Goal: Information Seeking & Learning: Learn about a topic

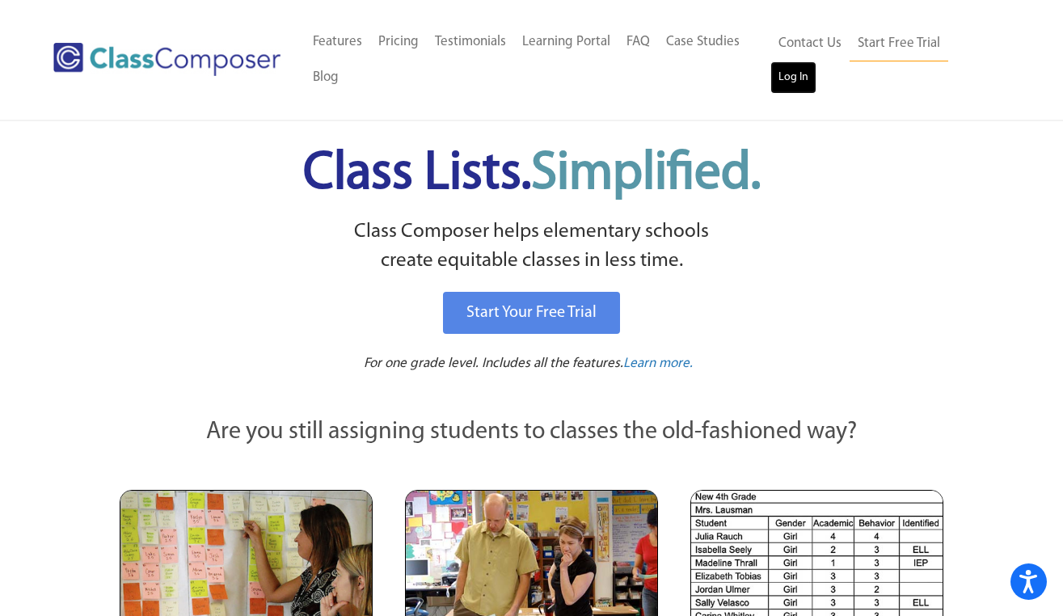
click at [794, 82] on link "Log In" at bounding box center [793, 77] width 46 height 32
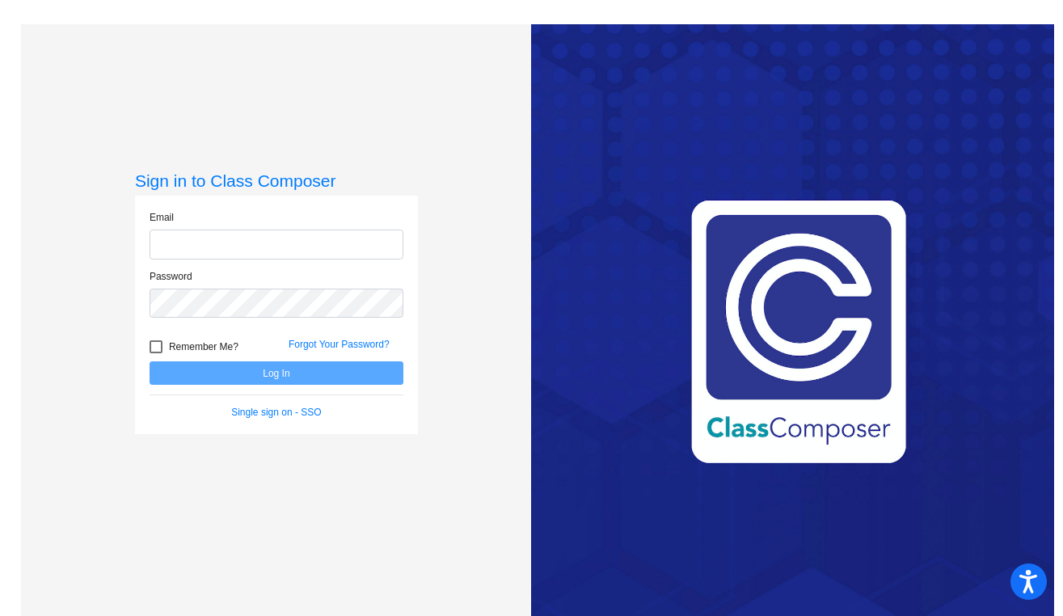
click at [243, 242] on input "email" at bounding box center [277, 245] width 254 height 30
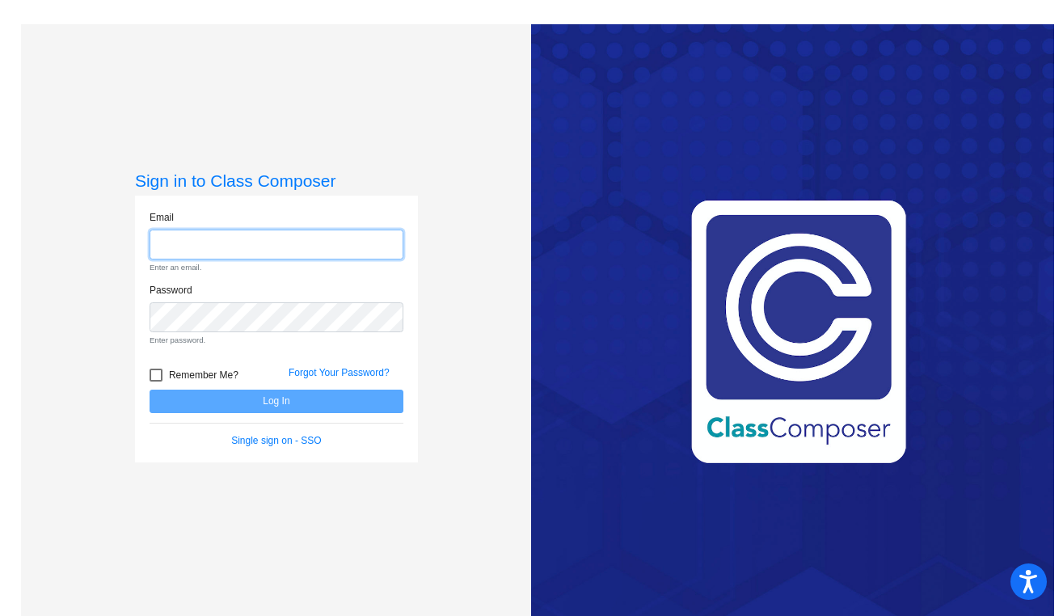
type input "[EMAIL_ADDRESS][DOMAIN_NAME]"
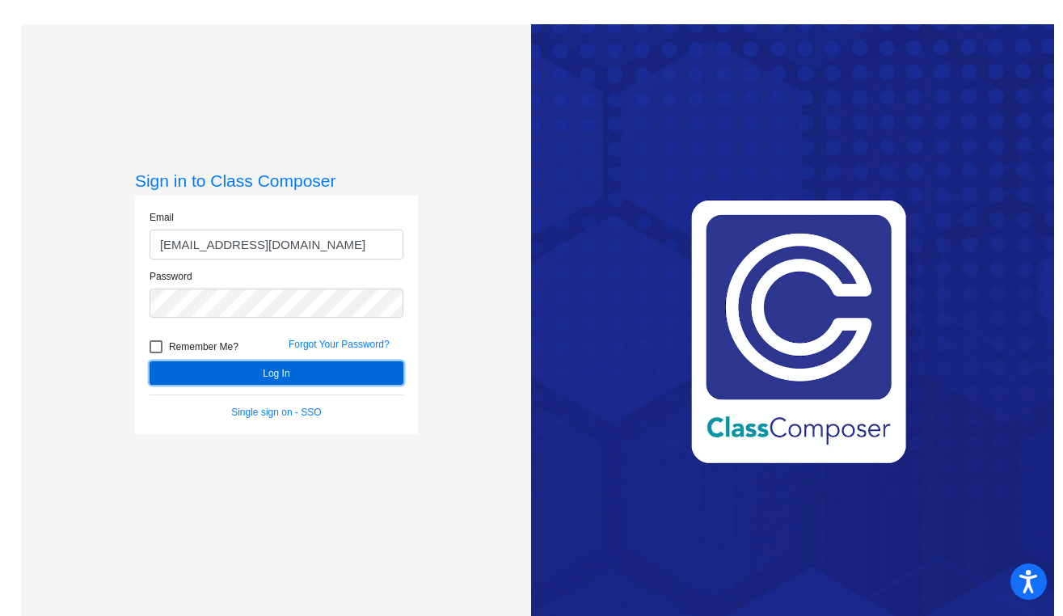
click at [292, 366] on button "Log In" at bounding box center [277, 372] width 254 height 23
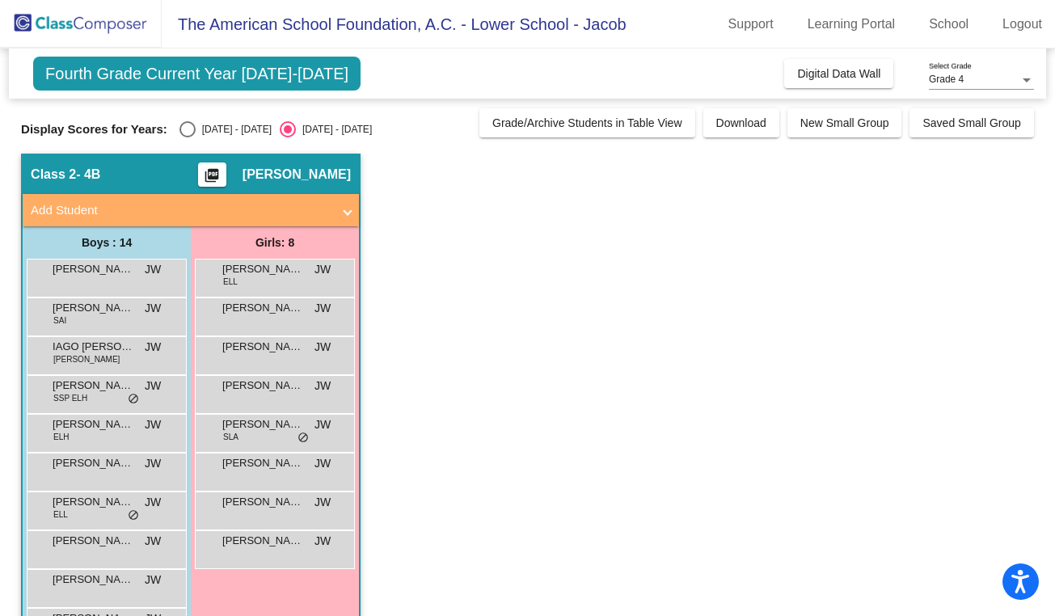
click at [186, 133] on div "Select an option" at bounding box center [187, 129] width 16 height 16
click at [187, 137] on input "[DATE] - [DATE]" at bounding box center [187, 137] width 1 height 1
radio input "true"
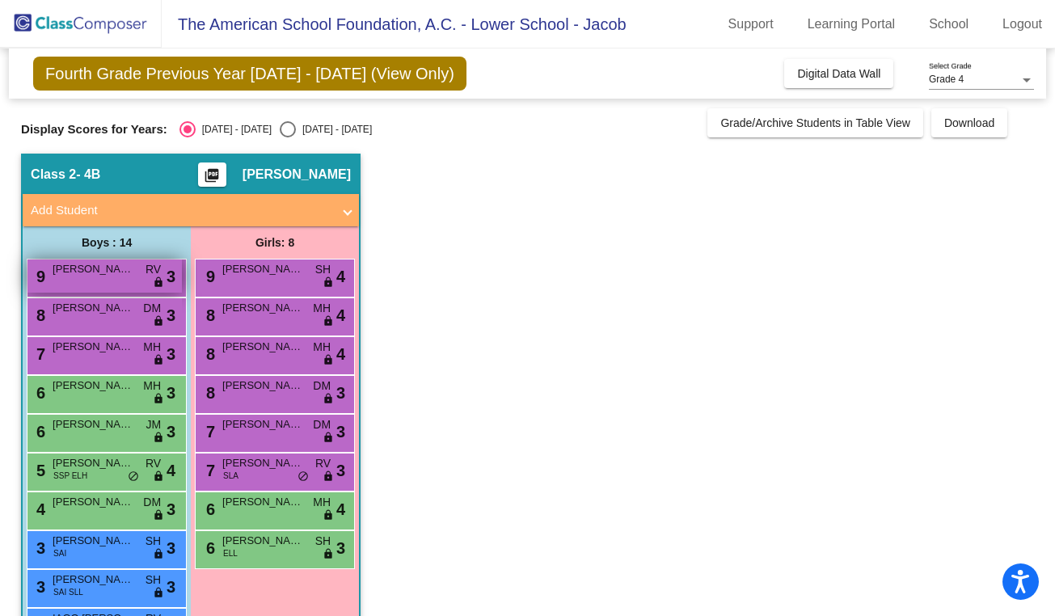
click at [124, 276] on span "[PERSON_NAME]" at bounding box center [93, 269] width 81 height 16
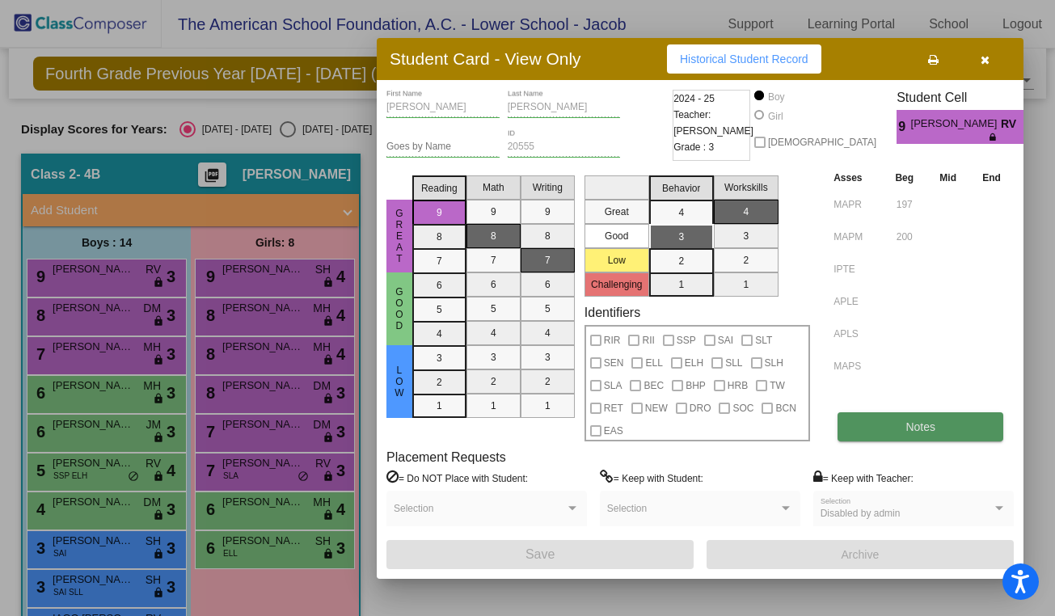
click at [901, 420] on button "Notes" at bounding box center [920, 426] width 166 height 29
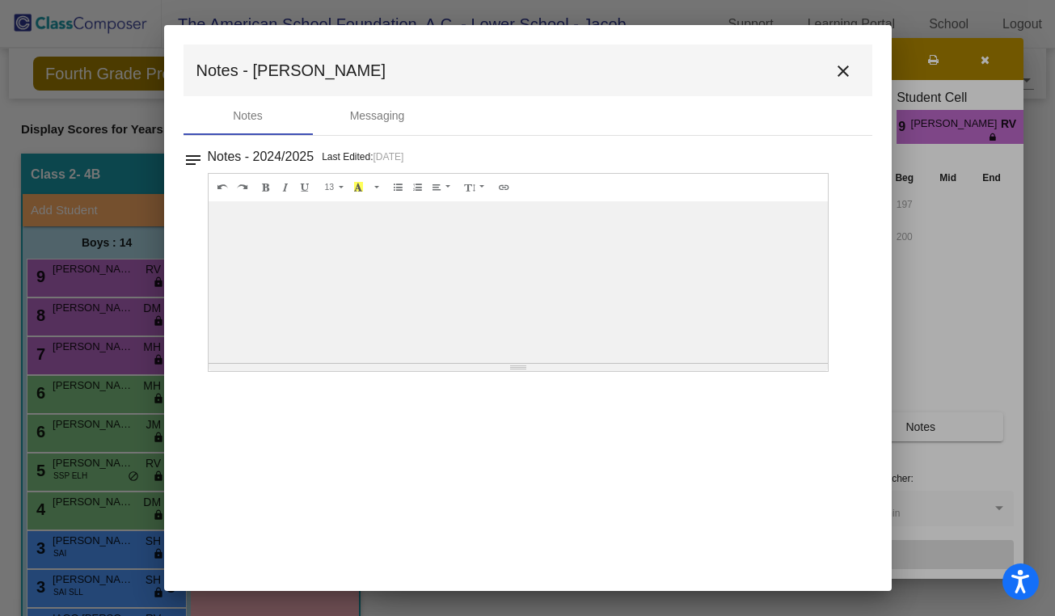
click at [837, 75] on mat-icon "close" at bounding box center [842, 70] width 19 height 19
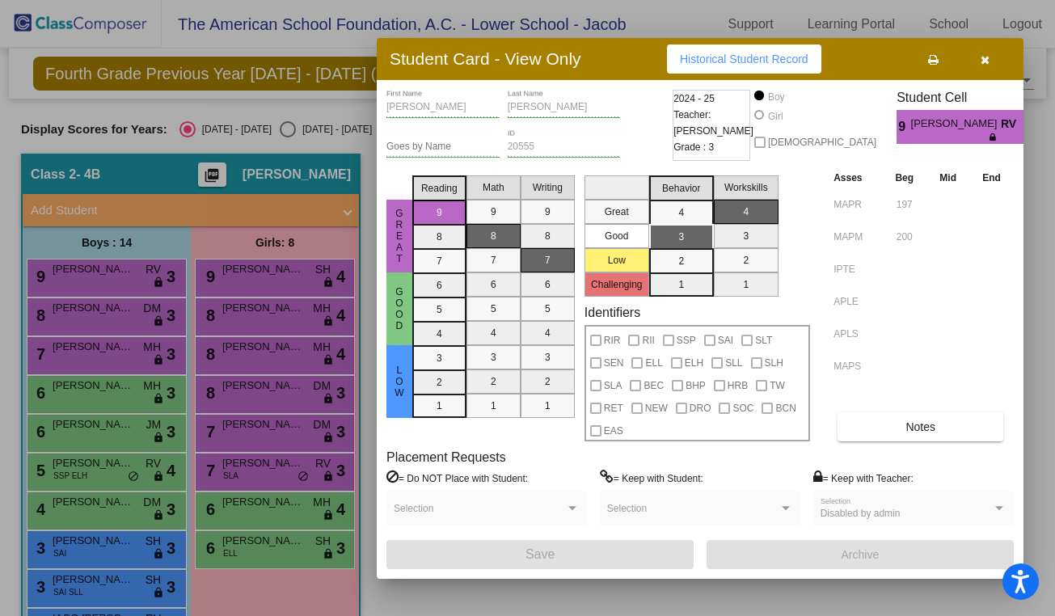
click at [983, 56] on icon "button" at bounding box center [985, 59] width 9 height 11
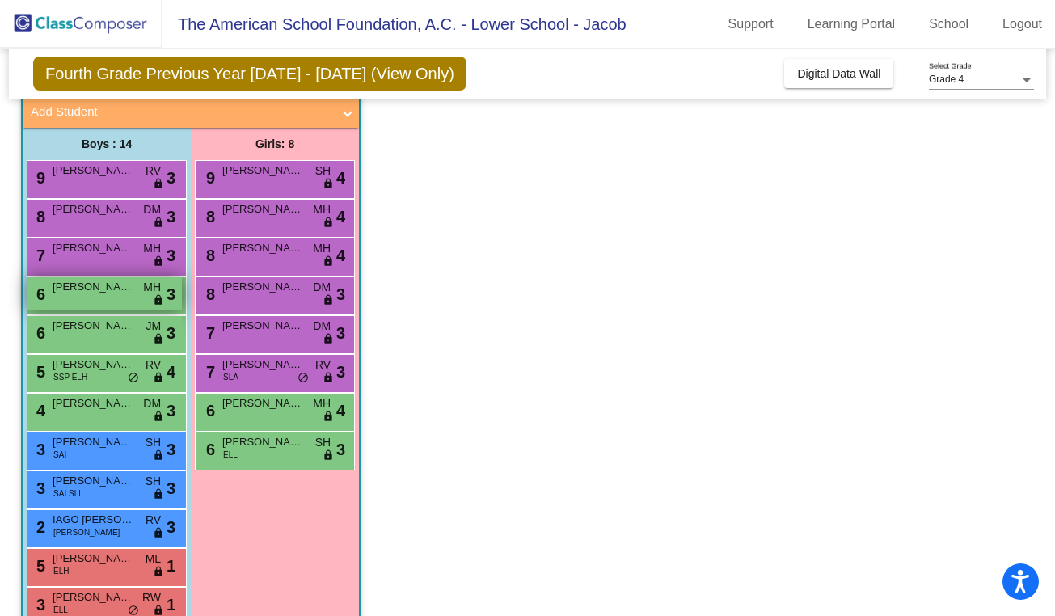
scroll to position [99, 0]
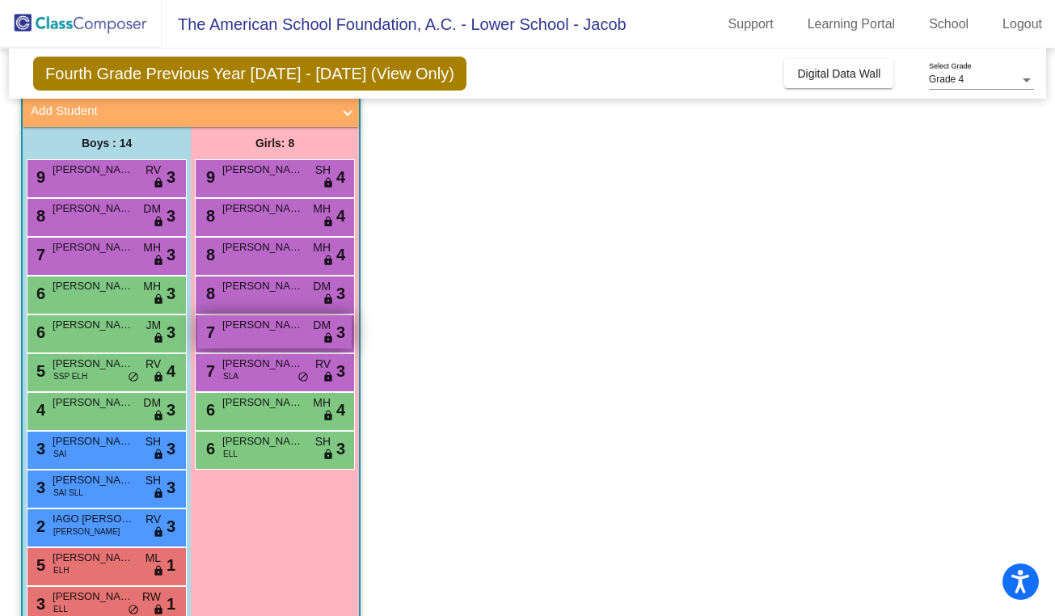
click at [247, 331] on span "[PERSON_NAME]" at bounding box center [262, 325] width 81 height 16
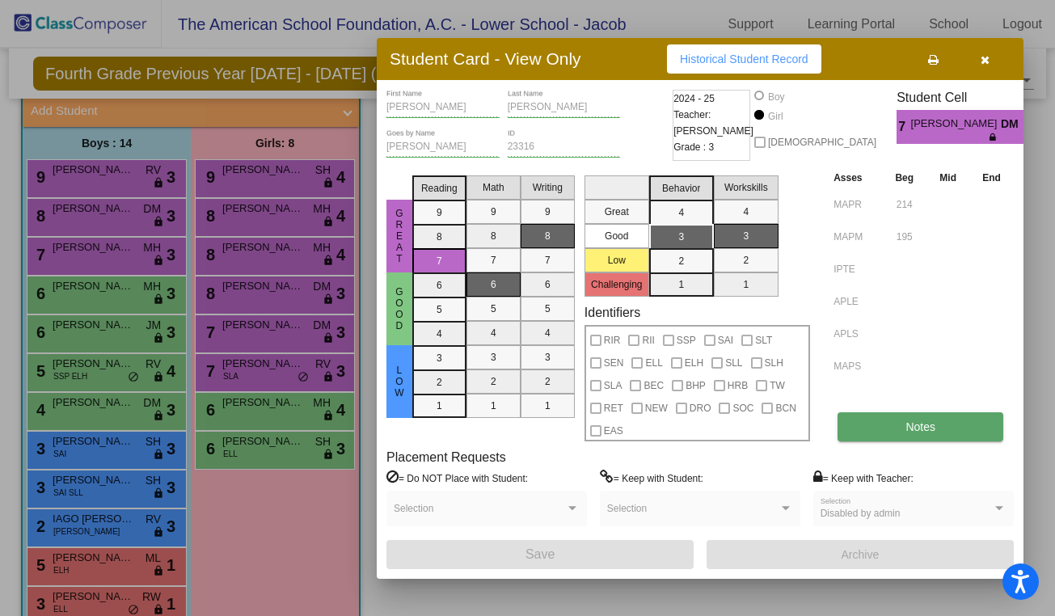
click at [924, 420] on span "Notes" at bounding box center [920, 426] width 30 height 13
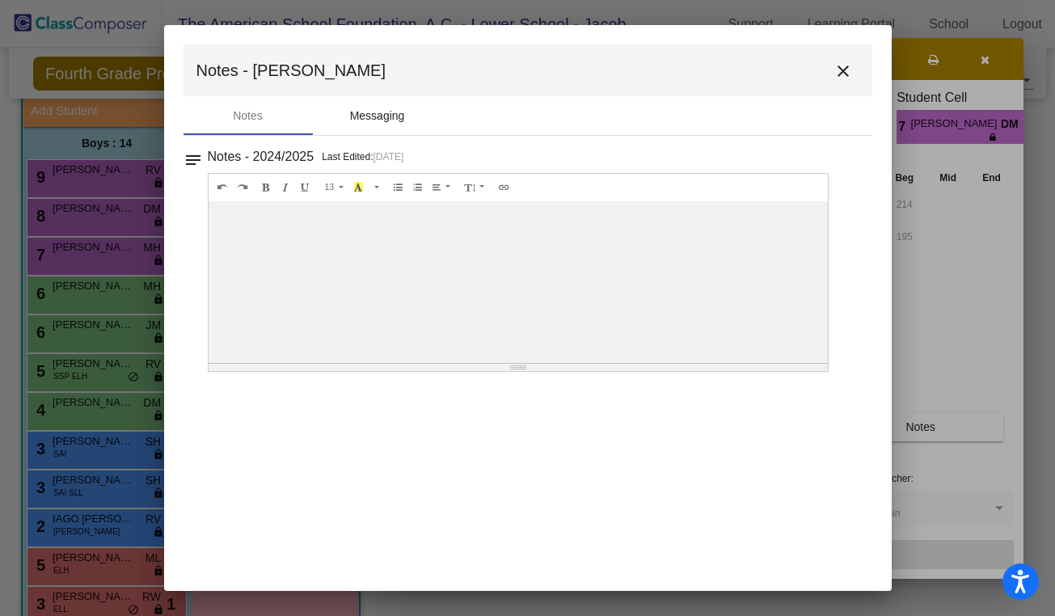
click at [376, 109] on div "Messaging" at bounding box center [377, 116] width 55 height 17
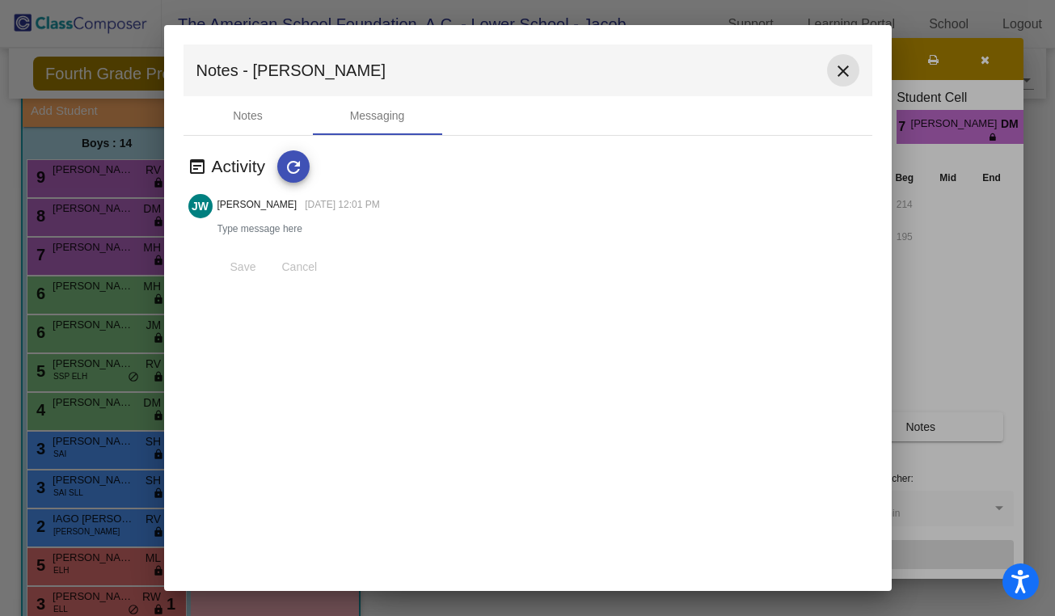
click at [844, 69] on mat-icon "close" at bounding box center [842, 70] width 19 height 19
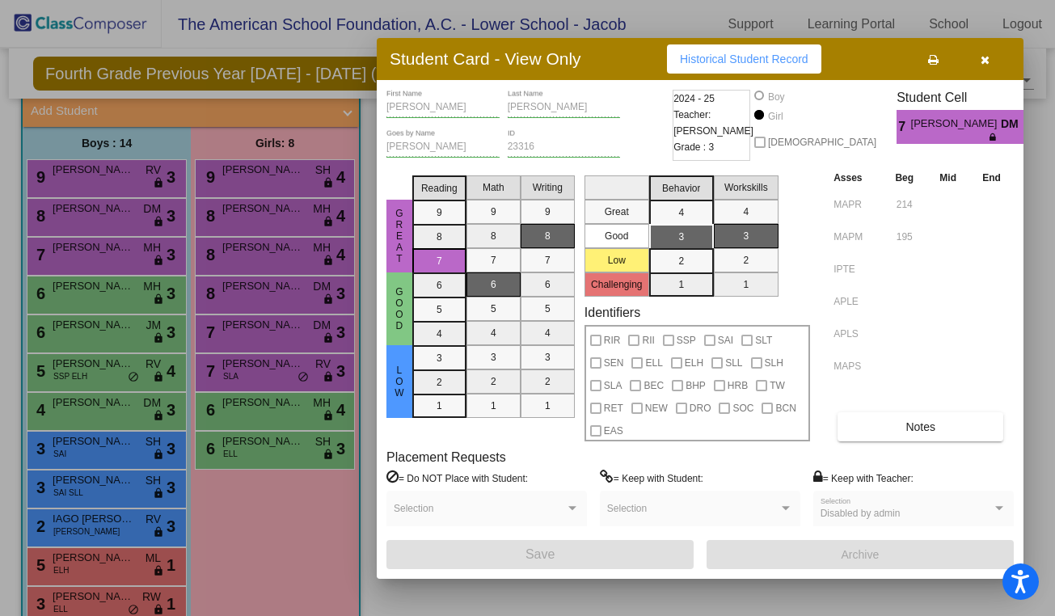
click at [989, 61] on icon "button" at bounding box center [985, 59] width 9 height 11
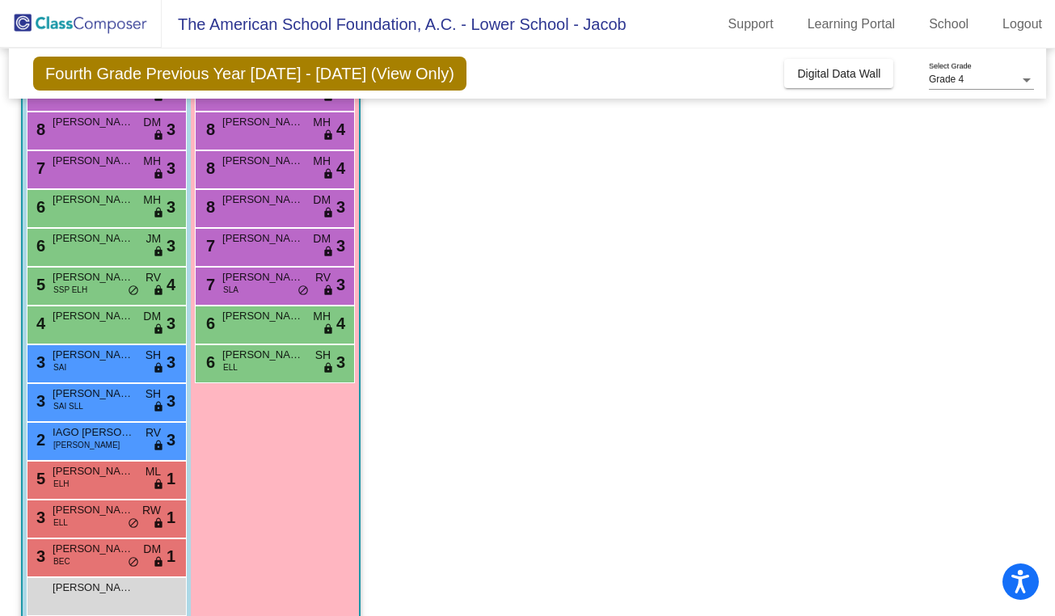
scroll to position [189, 0]
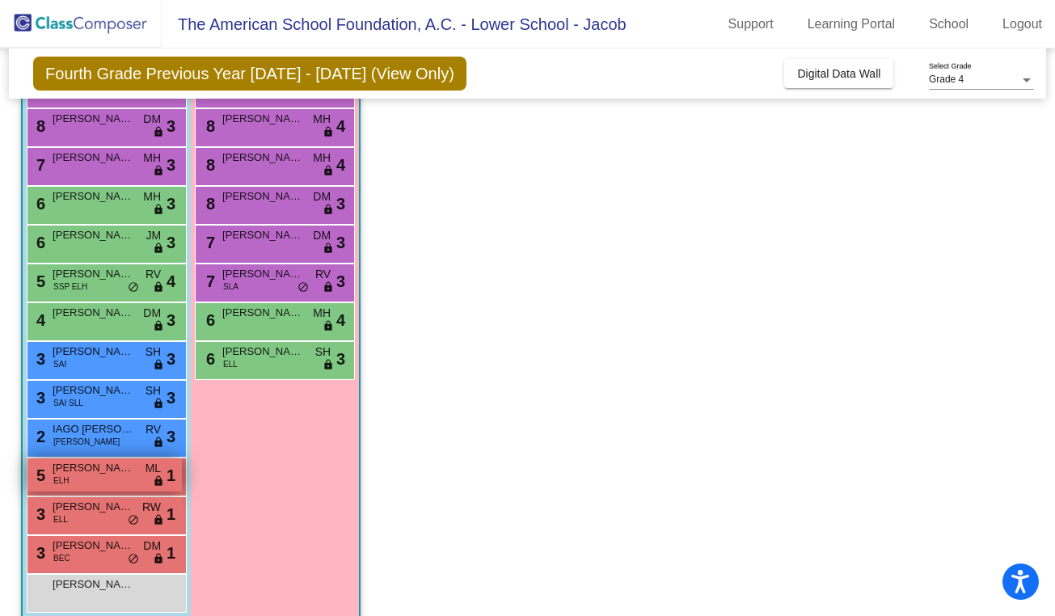
click at [83, 479] on div "5 [PERSON_NAME] ELH ML lock do_not_disturb_alt 1" at bounding box center [104, 474] width 154 height 33
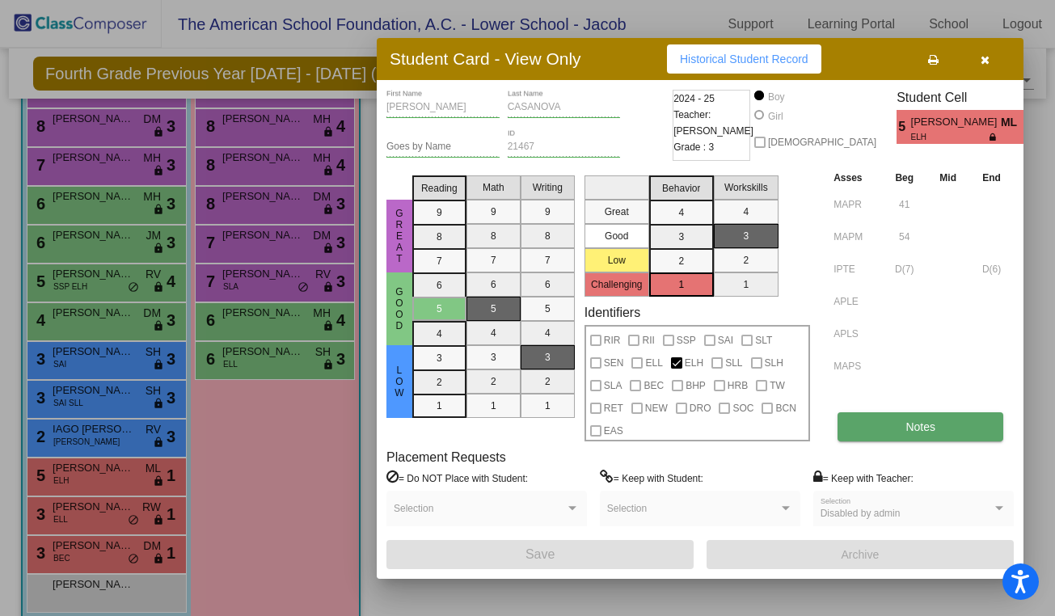
click at [908, 422] on span "Notes" at bounding box center [920, 426] width 30 height 13
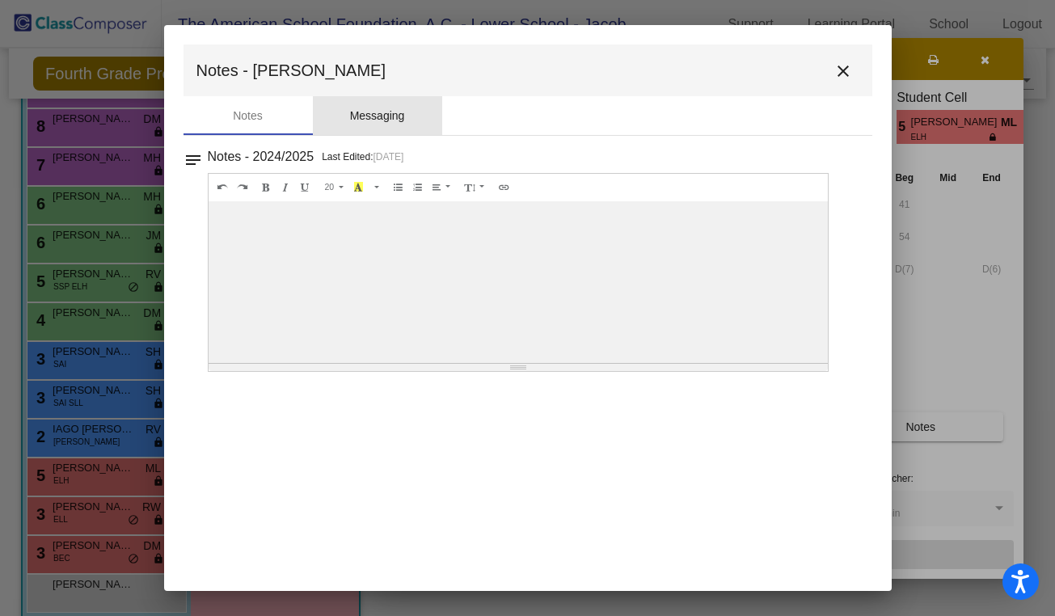
click at [378, 132] on div "Messaging" at bounding box center [377, 115] width 129 height 39
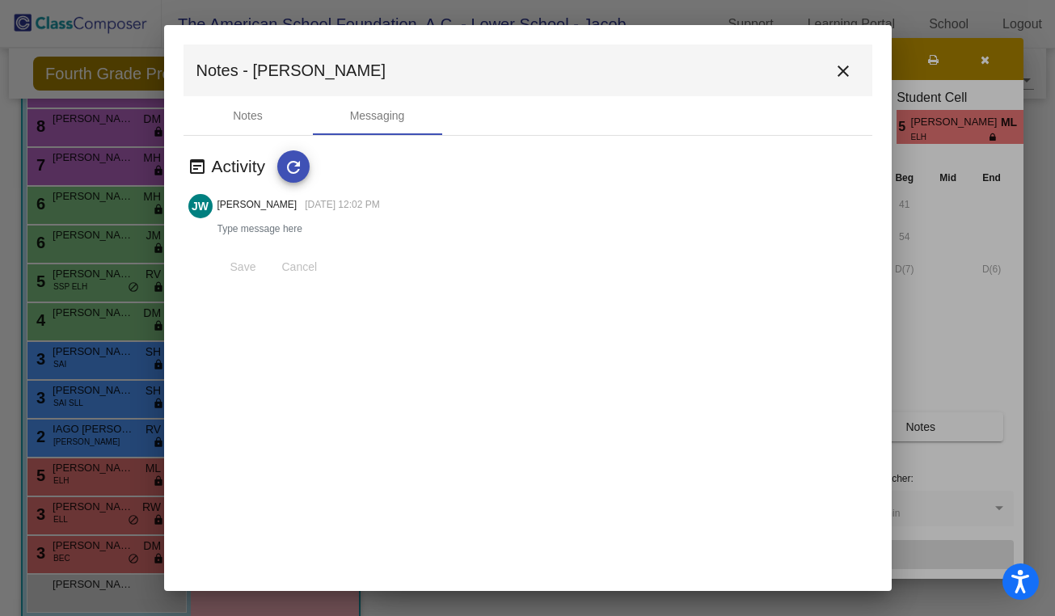
click at [841, 73] on mat-icon "close" at bounding box center [842, 70] width 19 height 19
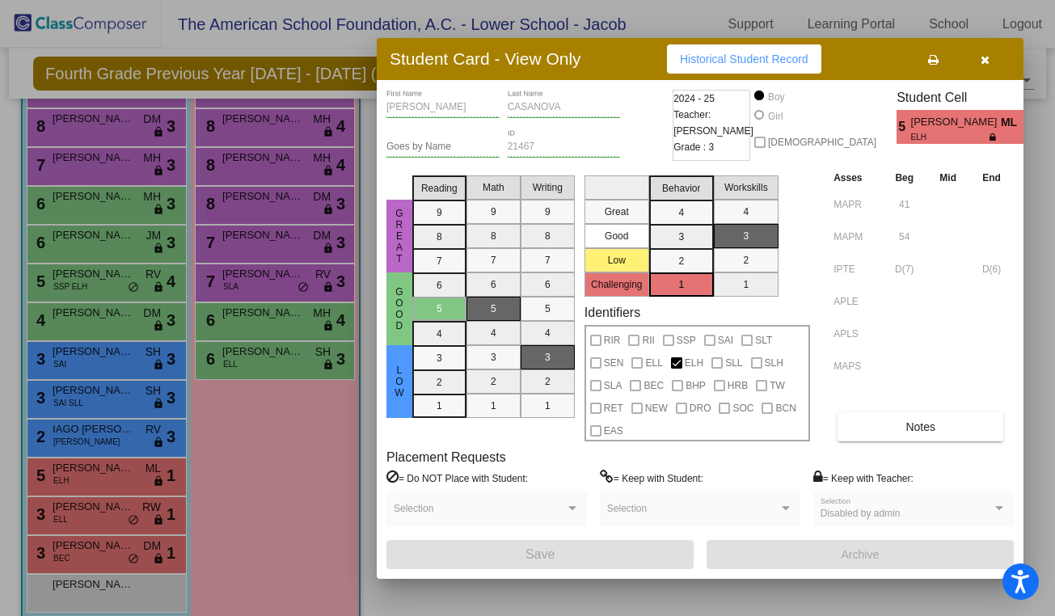
click at [981, 59] on icon "button" at bounding box center [985, 59] width 9 height 11
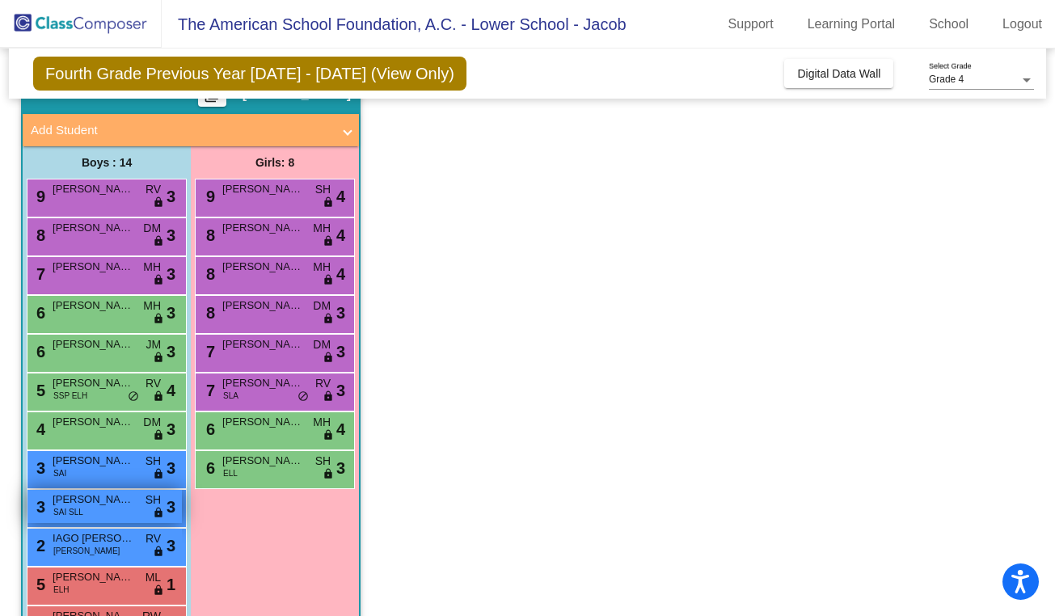
scroll to position [0, 0]
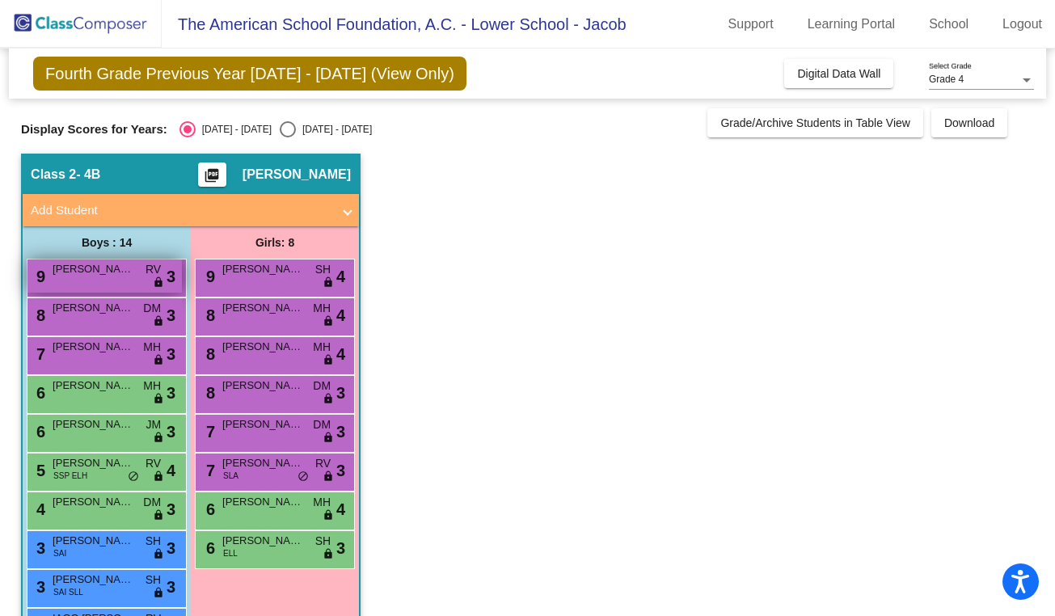
click at [96, 276] on span "[PERSON_NAME]" at bounding box center [93, 269] width 81 height 16
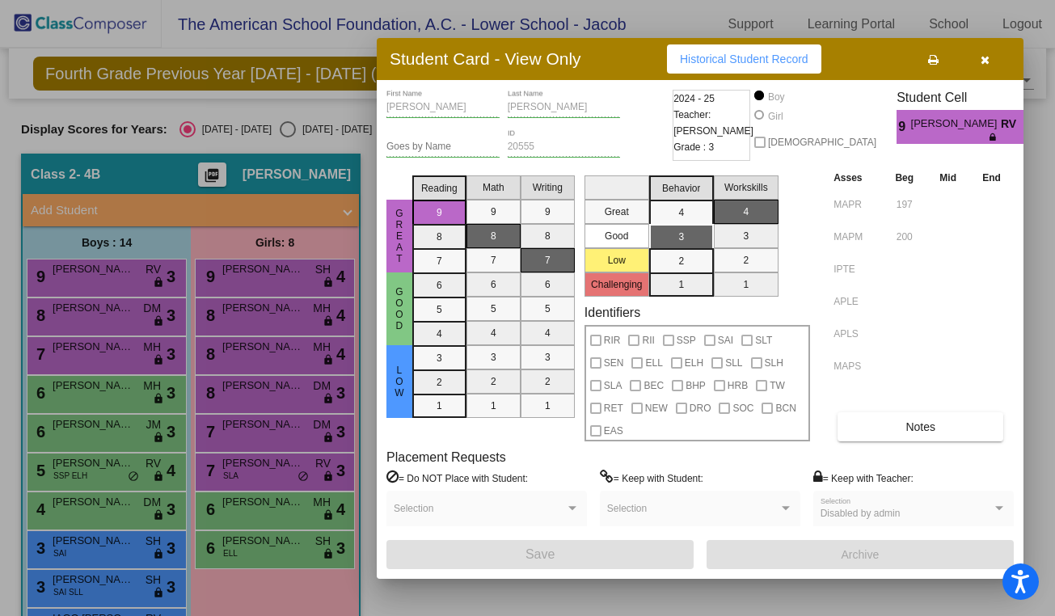
click at [142, 306] on div at bounding box center [527, 308] width 1055 height 616
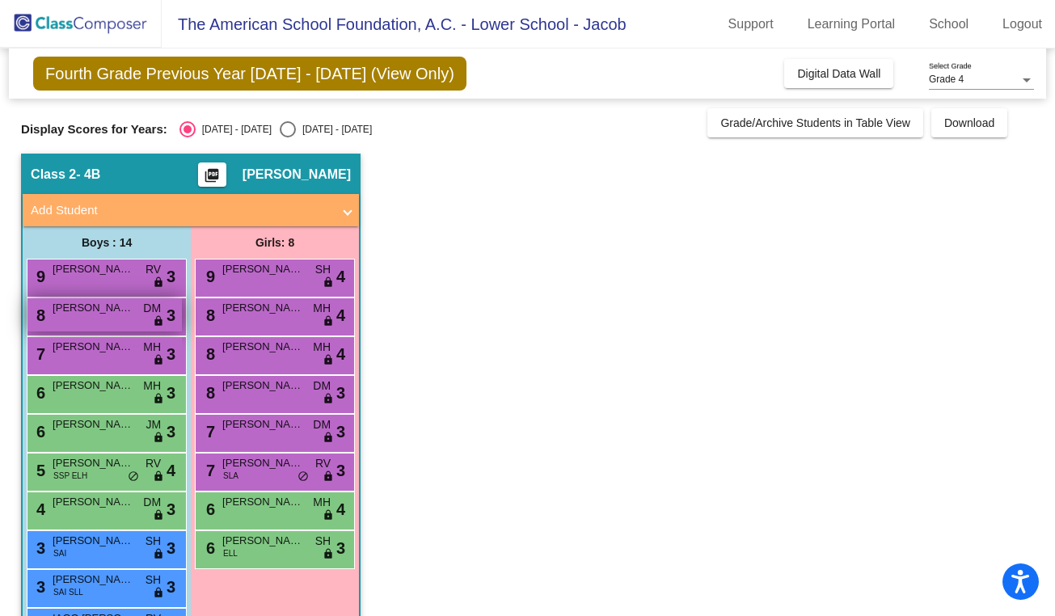
click at [114, 316] on div "8 [PERSON_NAME] [PERSON_NAME] lock do_not_disturb_alt 3" at bounding box center [104, 314] width 154 height 33
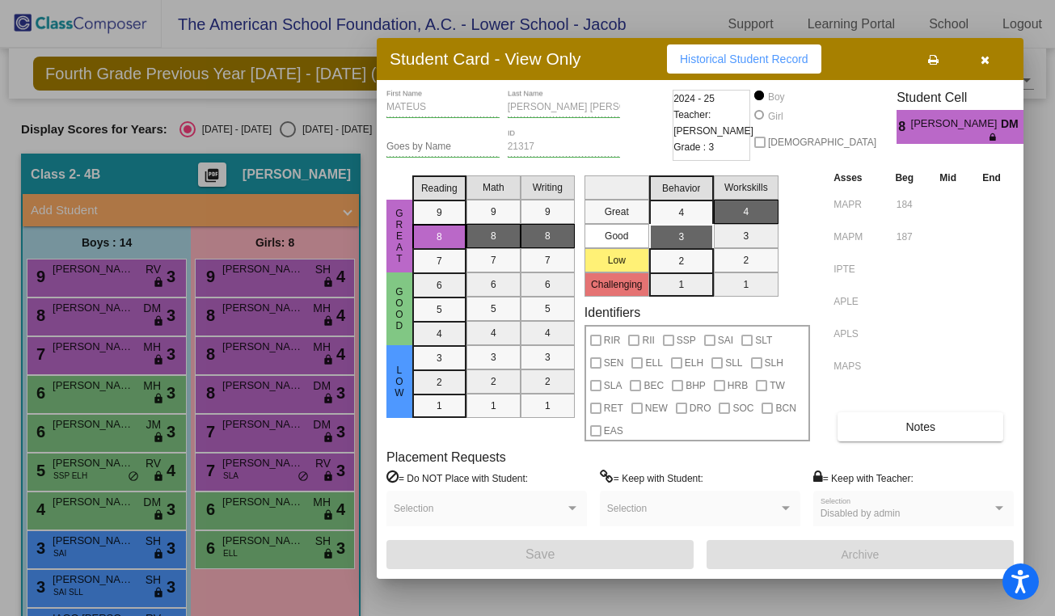
click at [116, 348] on div at bounding box center [527, 308] width 1055 height 616
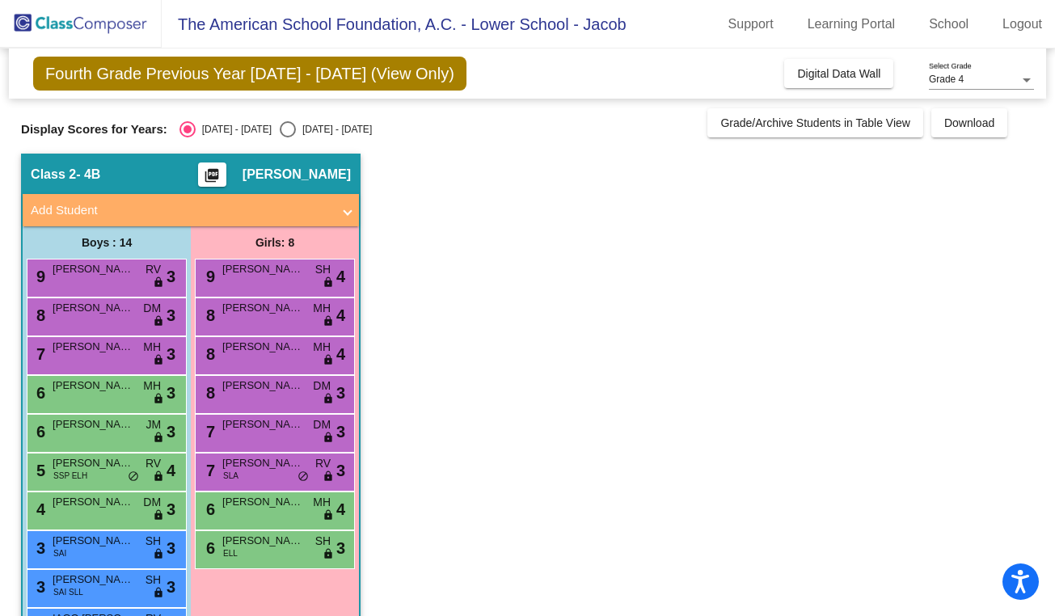
click at [116, 348] on span "[PERSON_NAME]" at bounding box center [93, 347] width 81 height 16
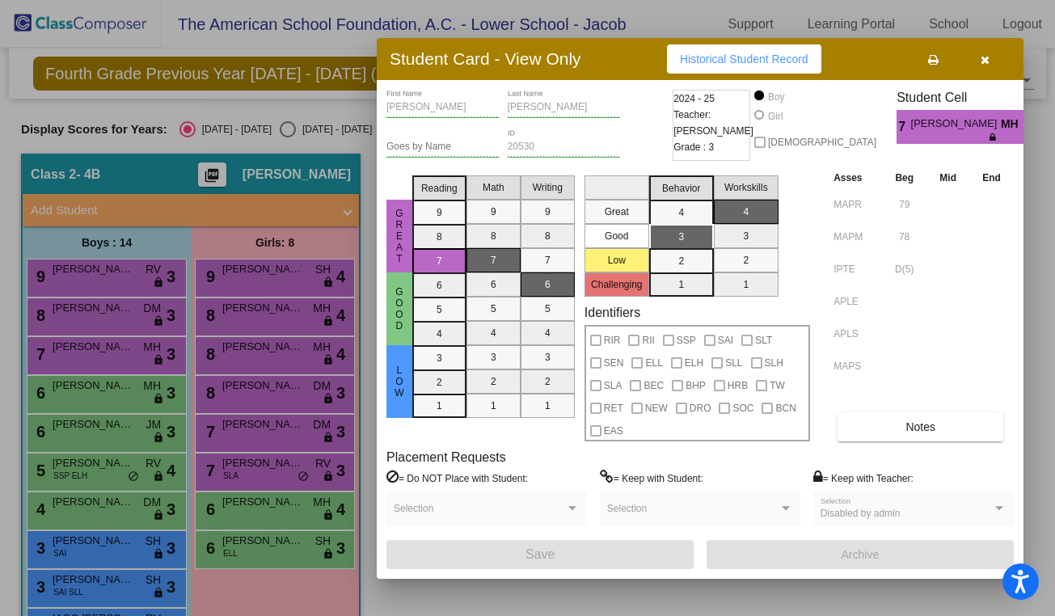
click at [113, 390] on div at bounding box center [527, 308] width 1055 height 616
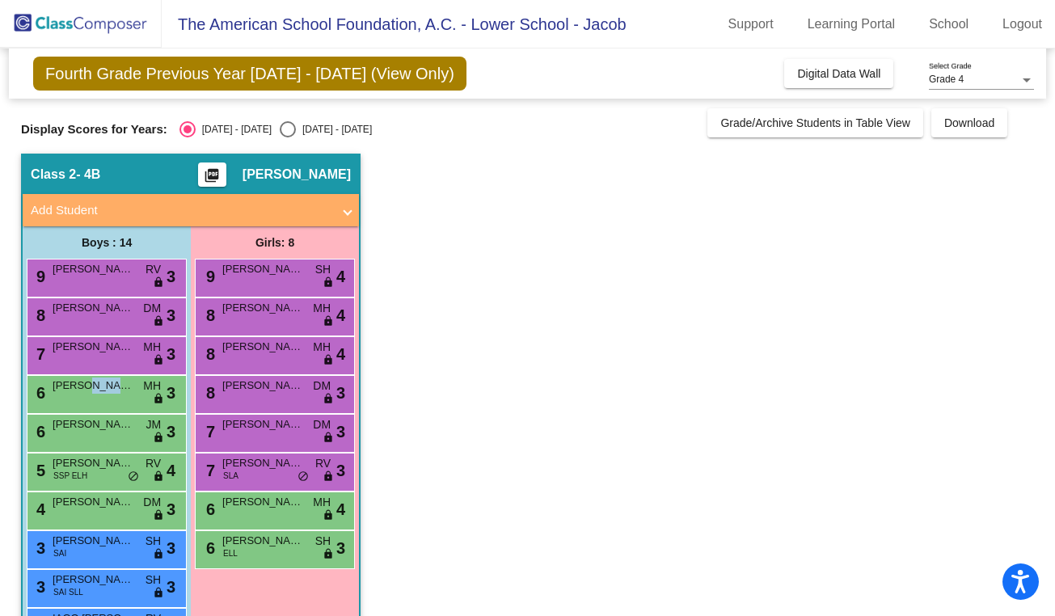
click at [113, 390] on span "[PERSON_NAME]" at bounding box center [93, 386] width 81 height 16
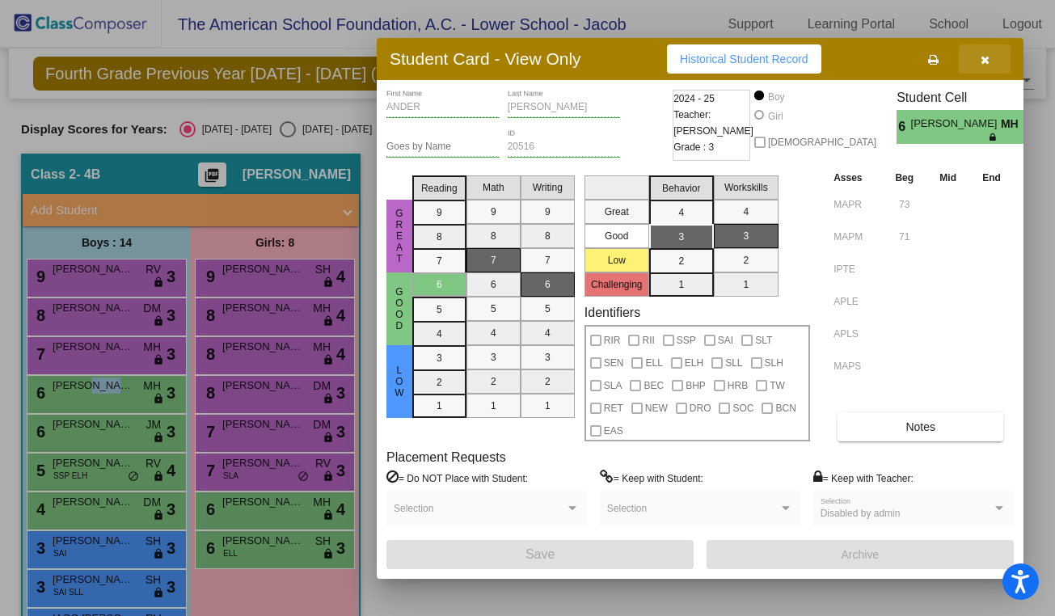
click at [985, 57] on icon "button" at bounding box center [985, 59] width 9 height 11
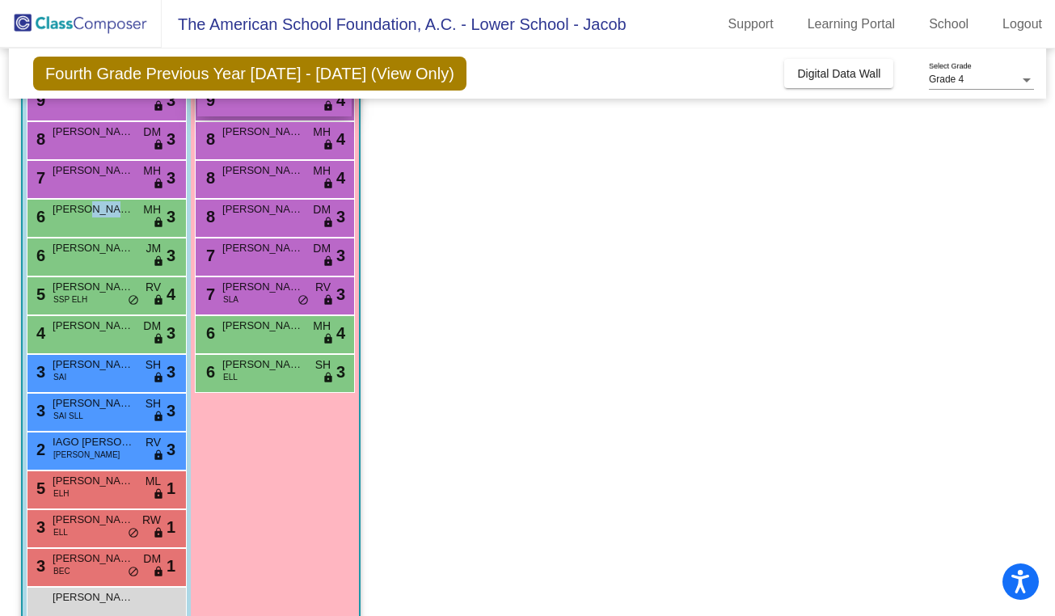
scroll to position [182, 0]
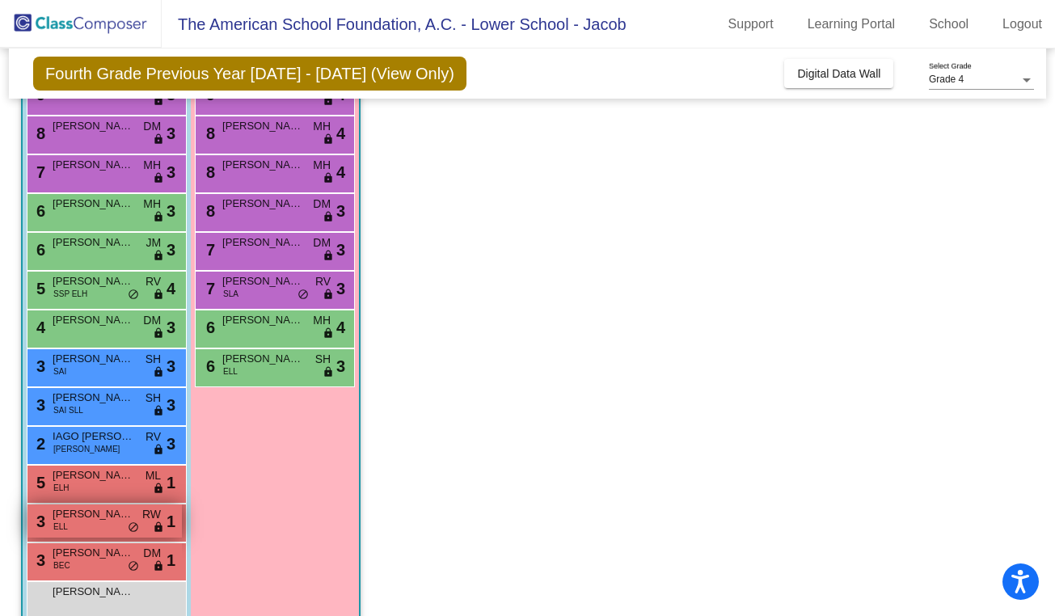
click at [101, 514] on span "[PERSON_NAME]" at bounding box center [93, 514] width 81 height 16
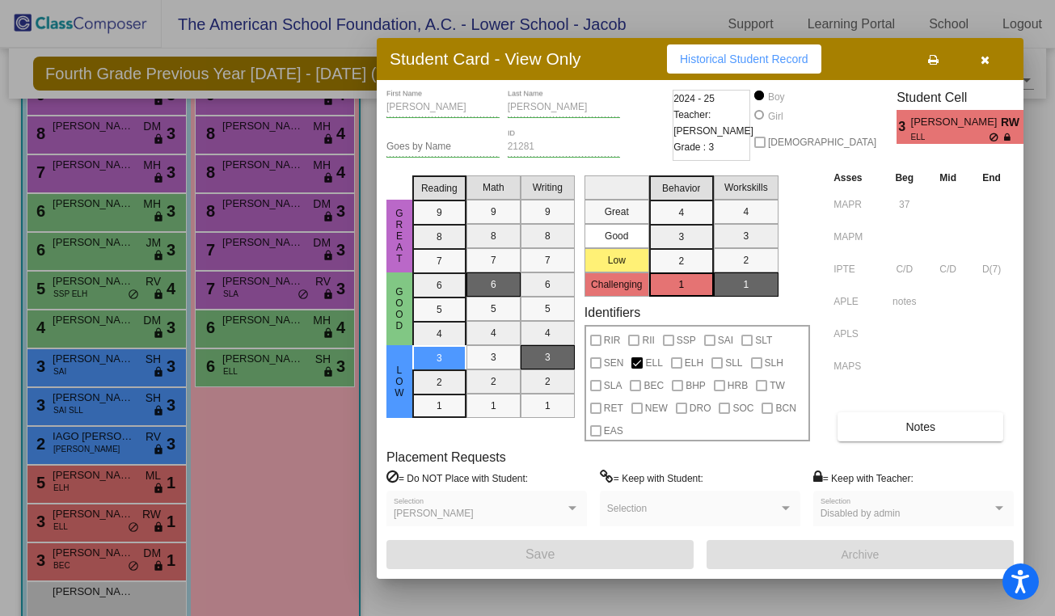
click at [983, 56] on icon "button" at bounding box center [985, 59] width 9 height 11
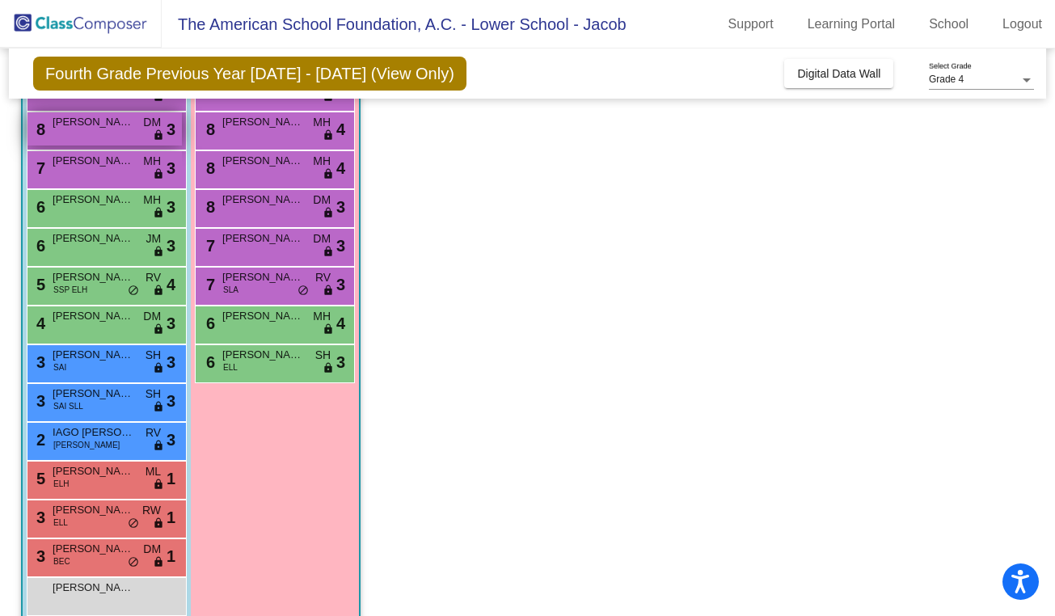
scroll to position [212, 0]
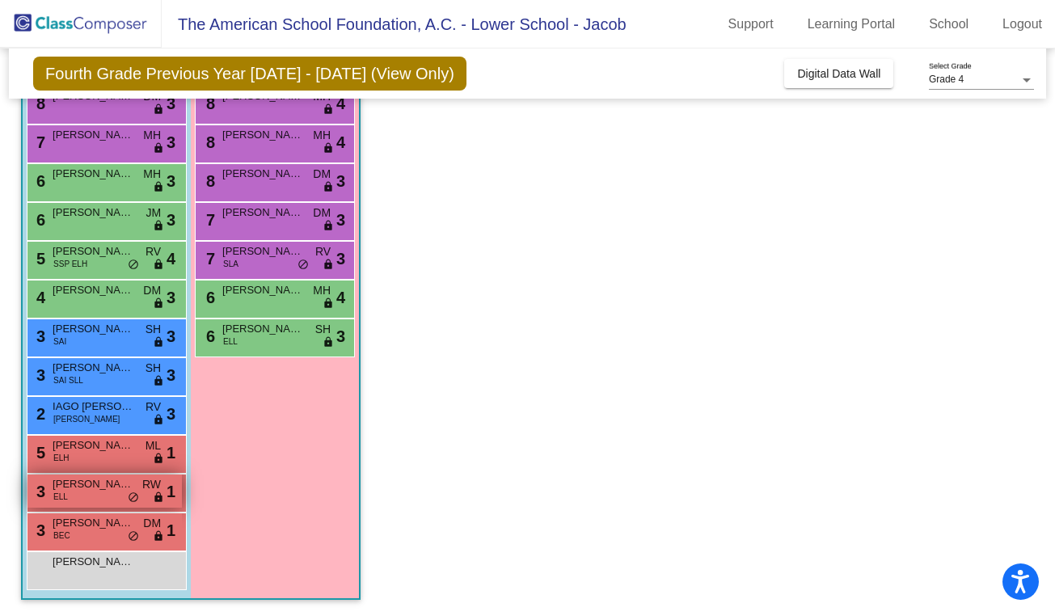
click at [112, 498] on div "3 [PERSON_NAME] [PERSON_NAME] lock do_not_disturb_alt 1" at bounding box center [104, 491] width 154 height 33
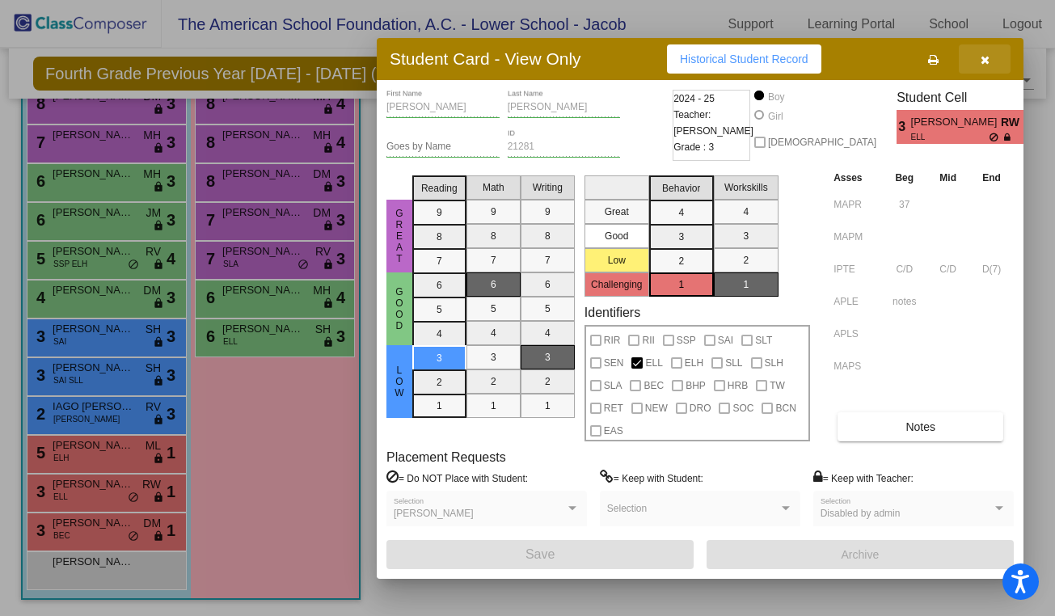
click at [982, 58] on icon "button" at bounding box center [985, 59] width 9 height 11
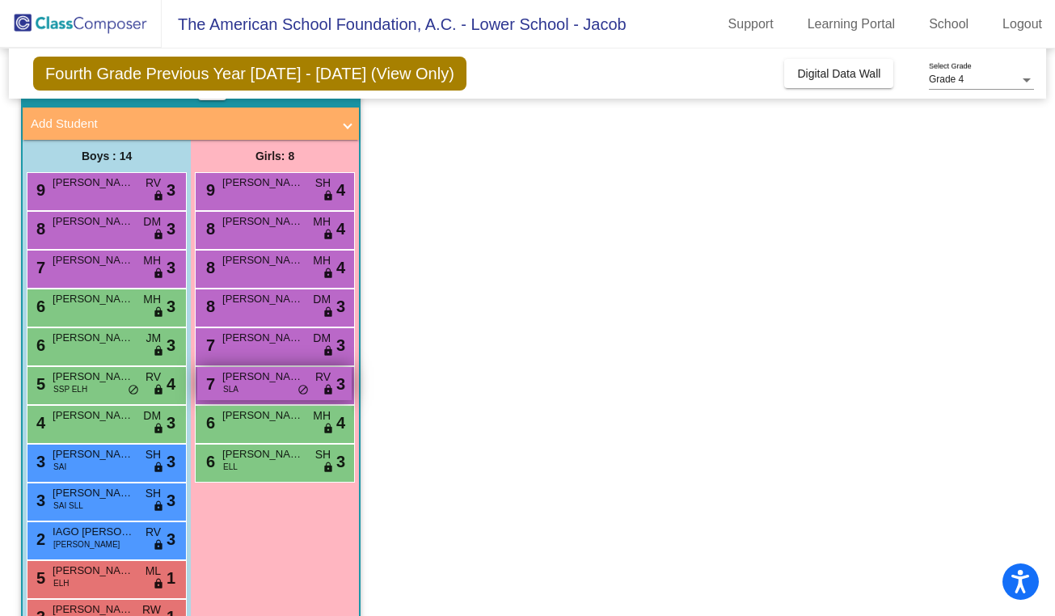
scroll to position [85, 0]
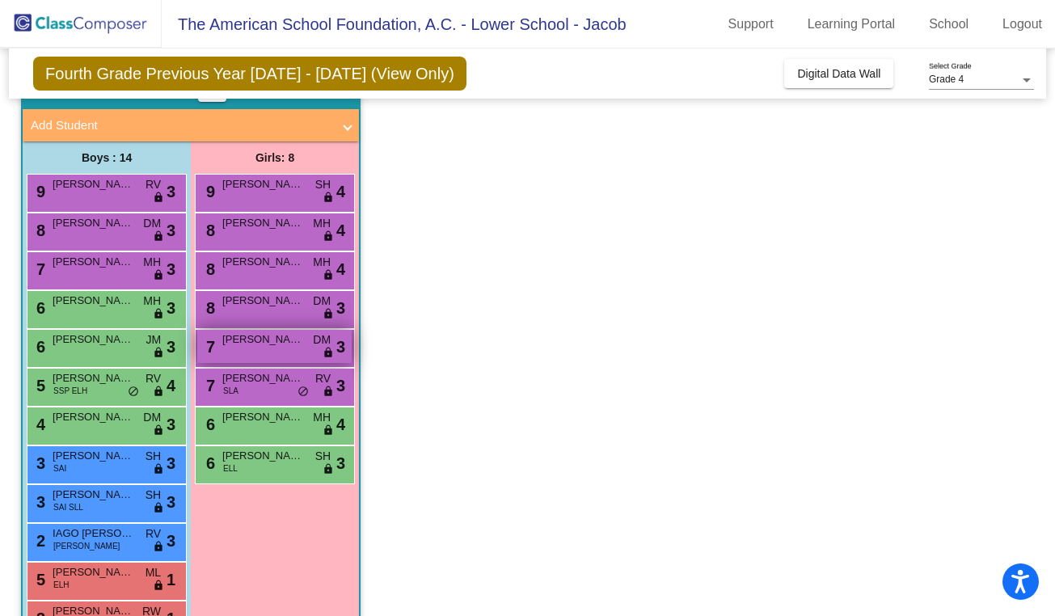
click at [255, 348] on div "7 [PERSON_NAME] [PERSON_NAME] lock do_not_disturb_alt 3" at bounding box center [274, 346] width 154 height 33
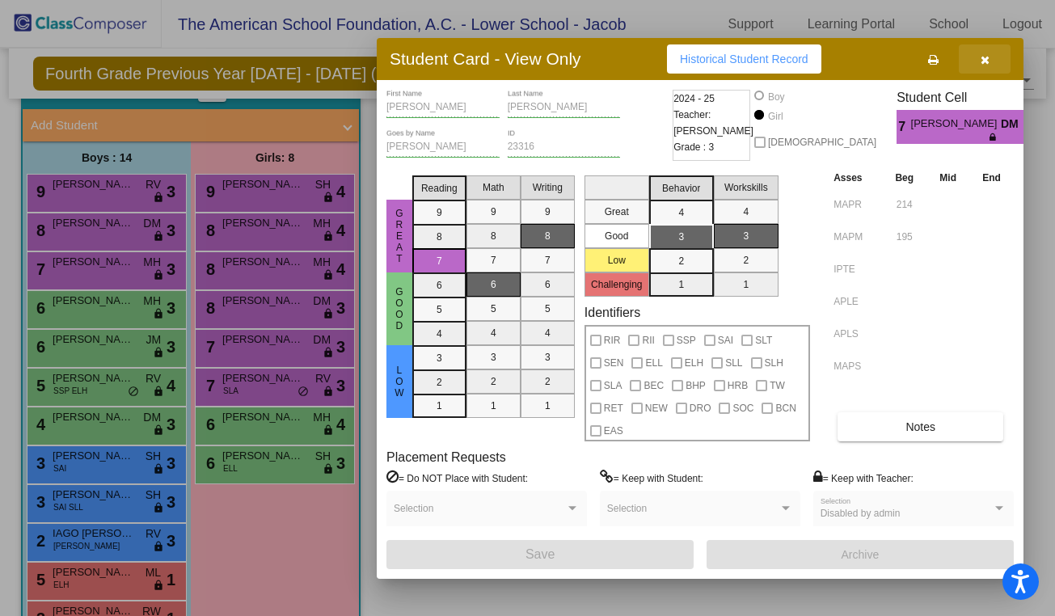
click at [985, 62] on icon "button" at bounding box center [985, 59] width 9 height 11
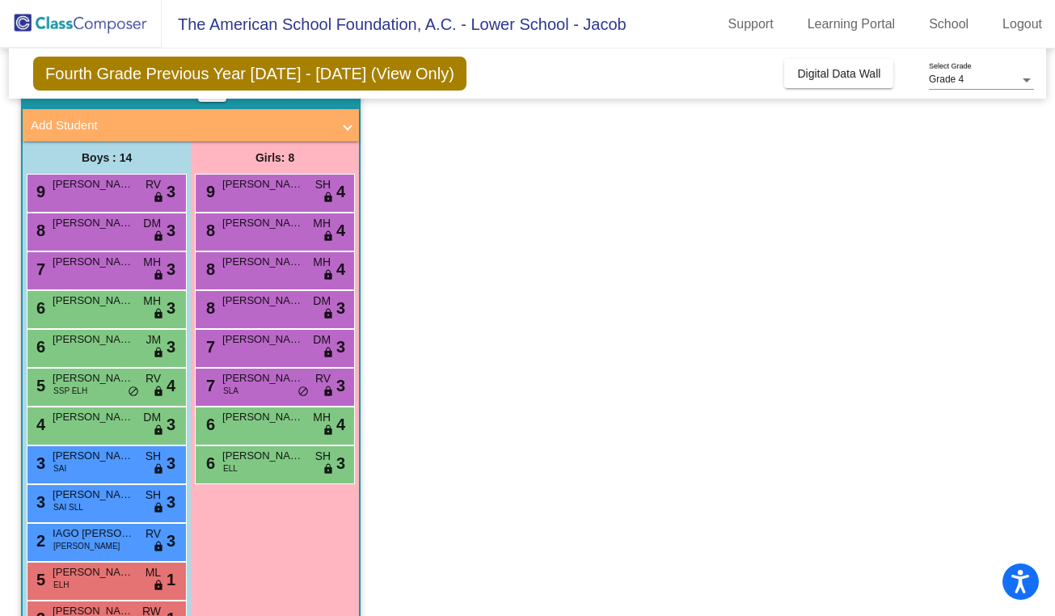
scroll to position [212, 0]
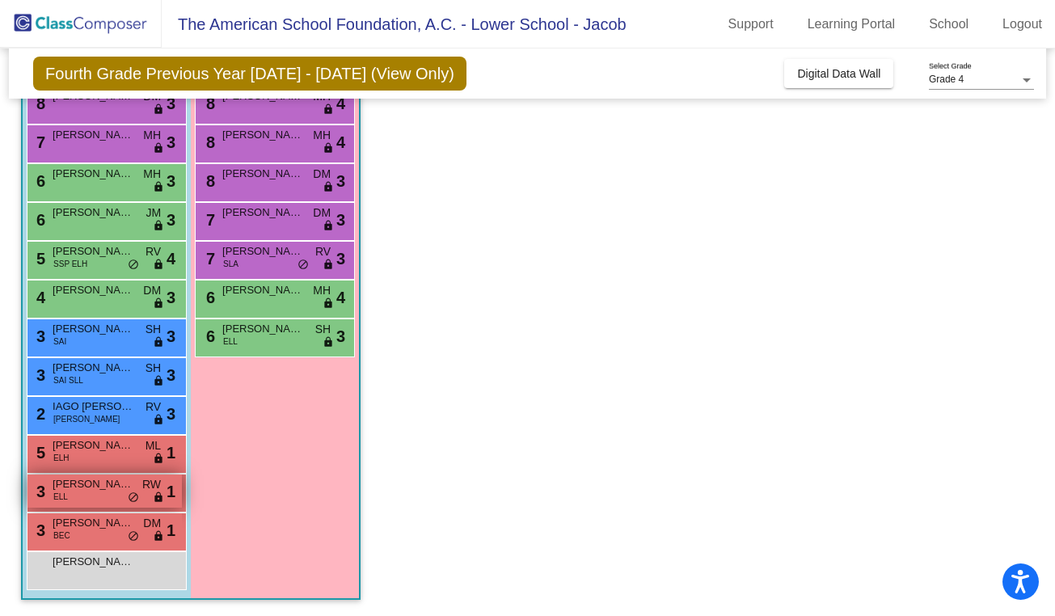
click at [121, 500] on div "3 [PERSON_NAME] [PERSON_NAME] lock do_not_disturb_alt 1" at bounding box center [104, 491] width 154 height 33
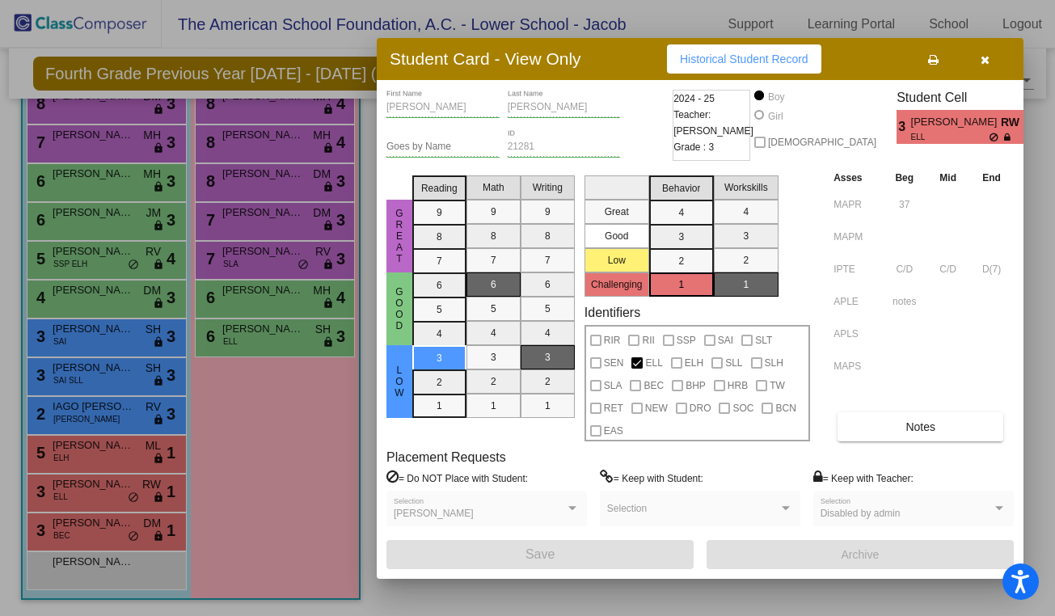
click at [116, 529] on div at bounding box center [527, 308] width 1055 height 616
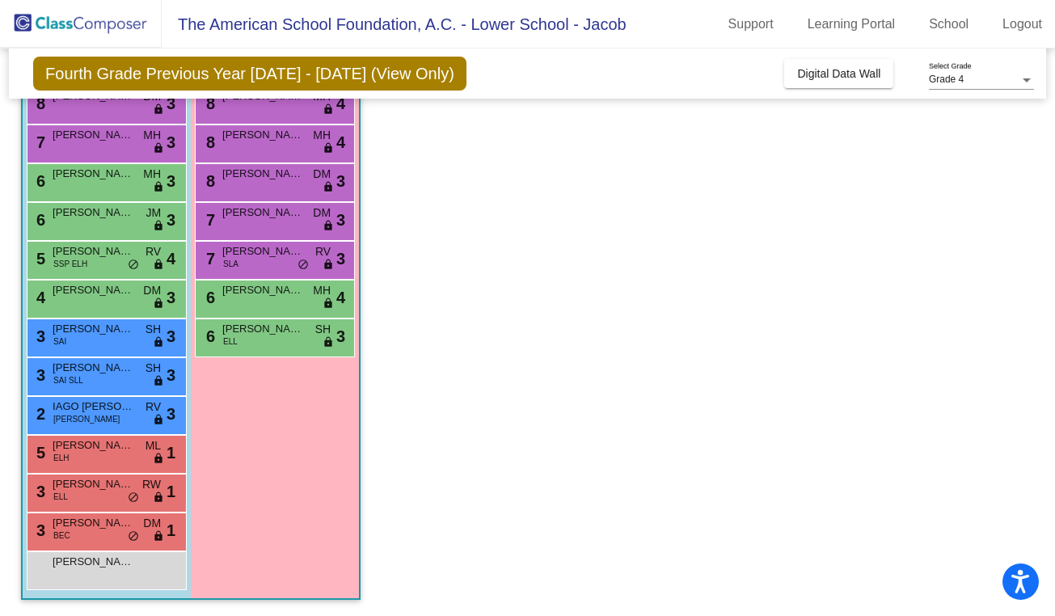
click at [116, 529] on span "[PERSON_NAME]" at bounding box center [93, 523] width 81 height 16
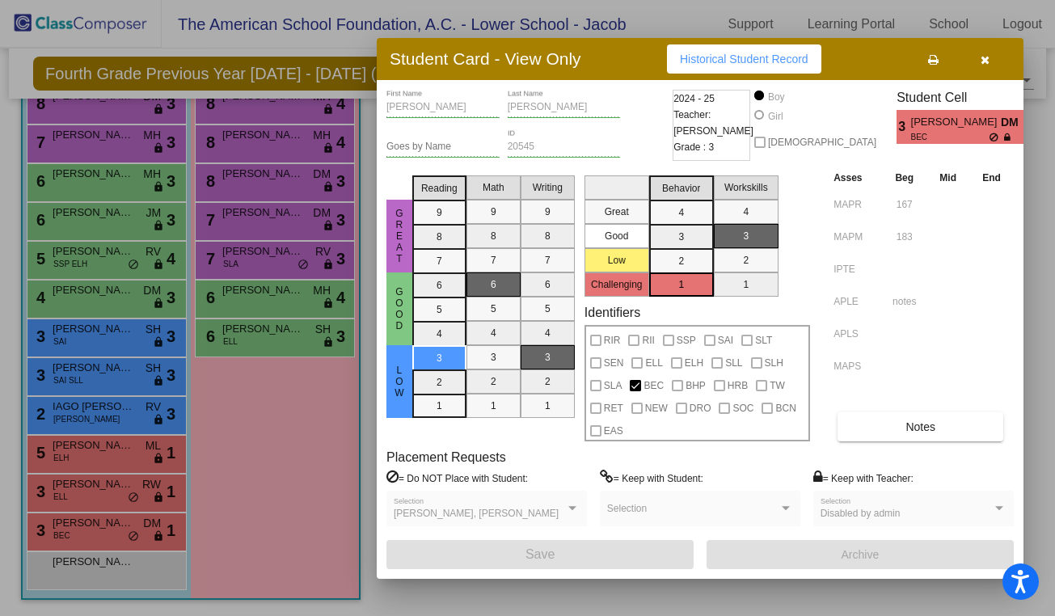
click at [137, 455] on div at bounding box center [527, 308] width 1055 height 616
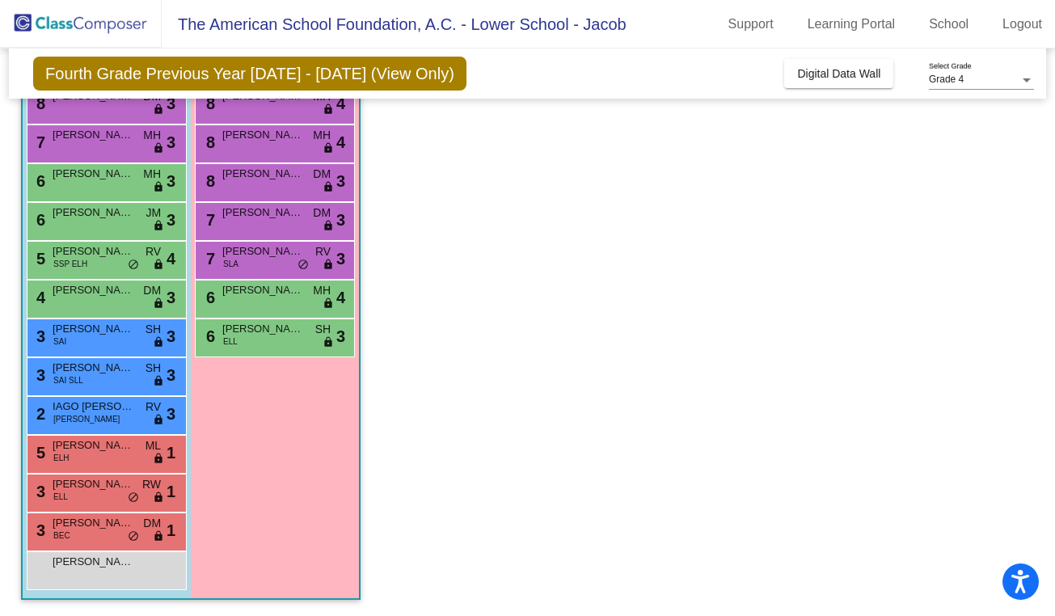
click at [137, 455] on div "5 [PERSON_NAME] ELH ML lock do_not_disturb_alt 1" at bounding box center [104, 452] width 154 height 33
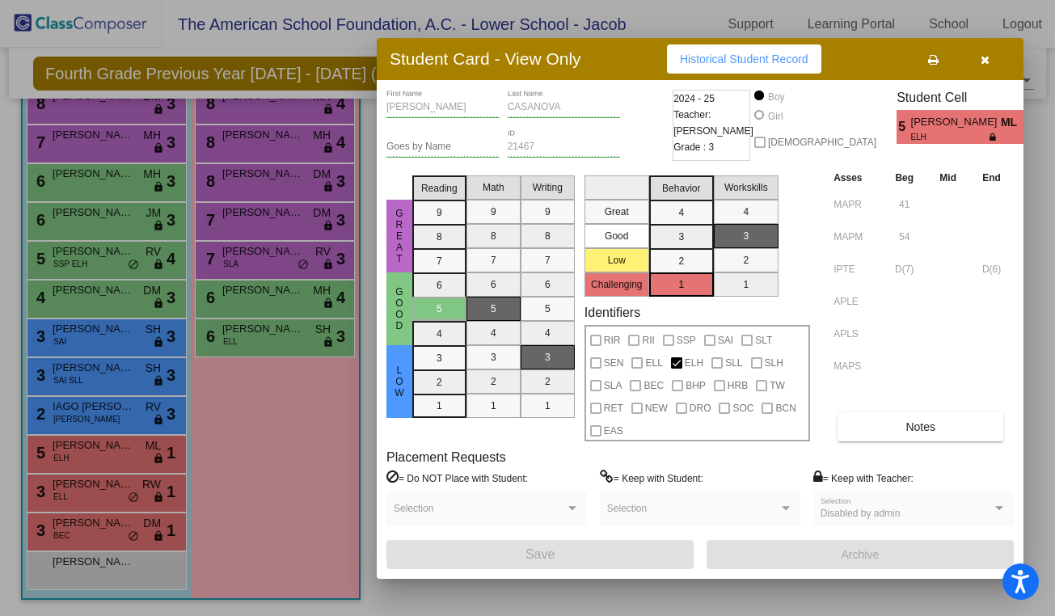
click at [985, 62] on icon "button" at bounding box center [985, 59] width 9 height 11
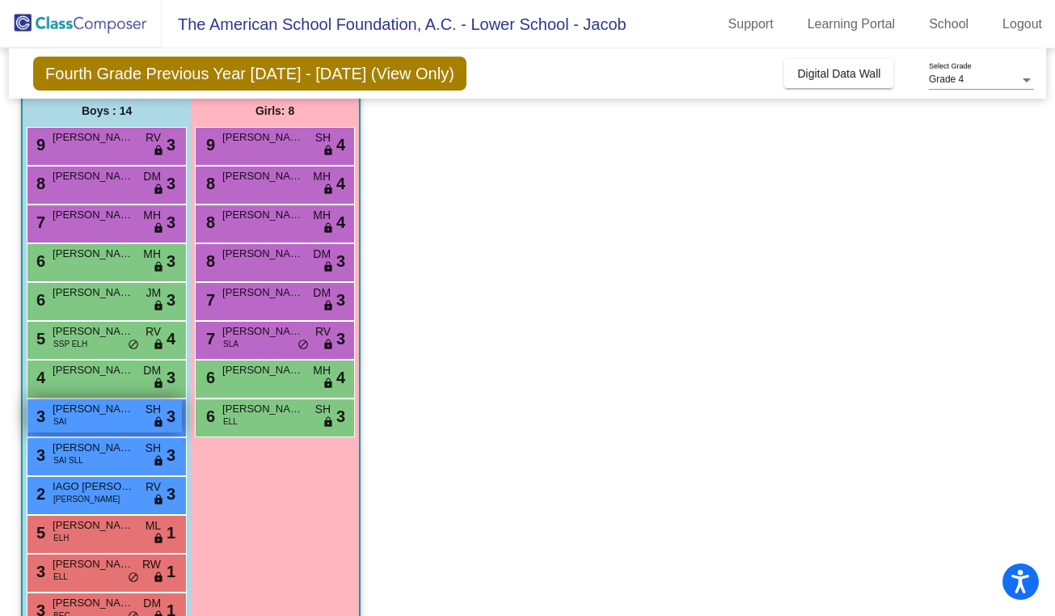
scroll to position [124, 0]
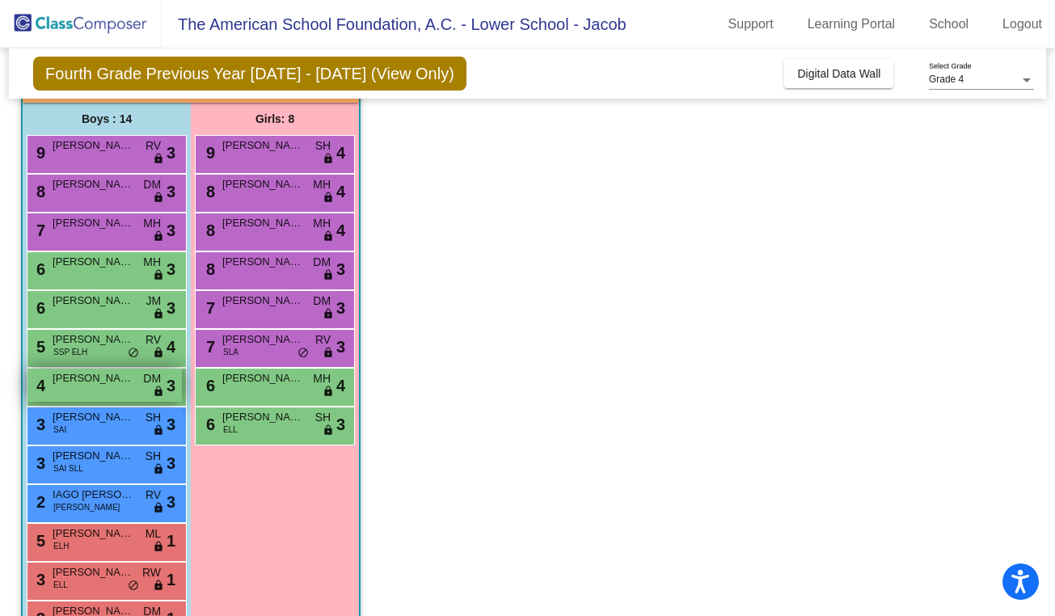
click at [108, 383] on span "[PERSON_NAME]" at bounding box center [93, 378] width 81 height 16
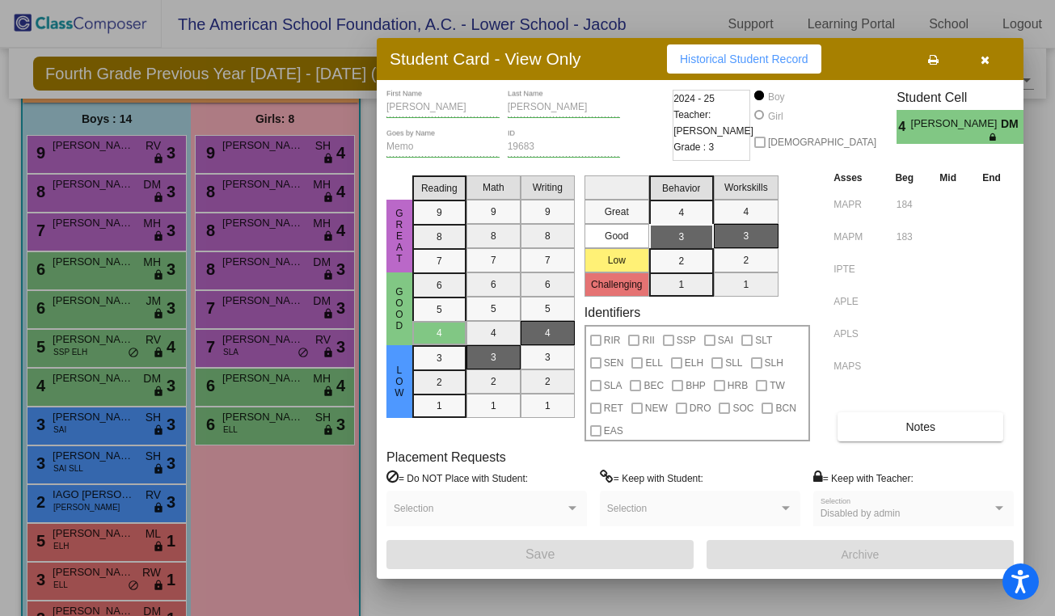
click at [51, 331] on div at bounding box center [527, 308] width 1055 height 616
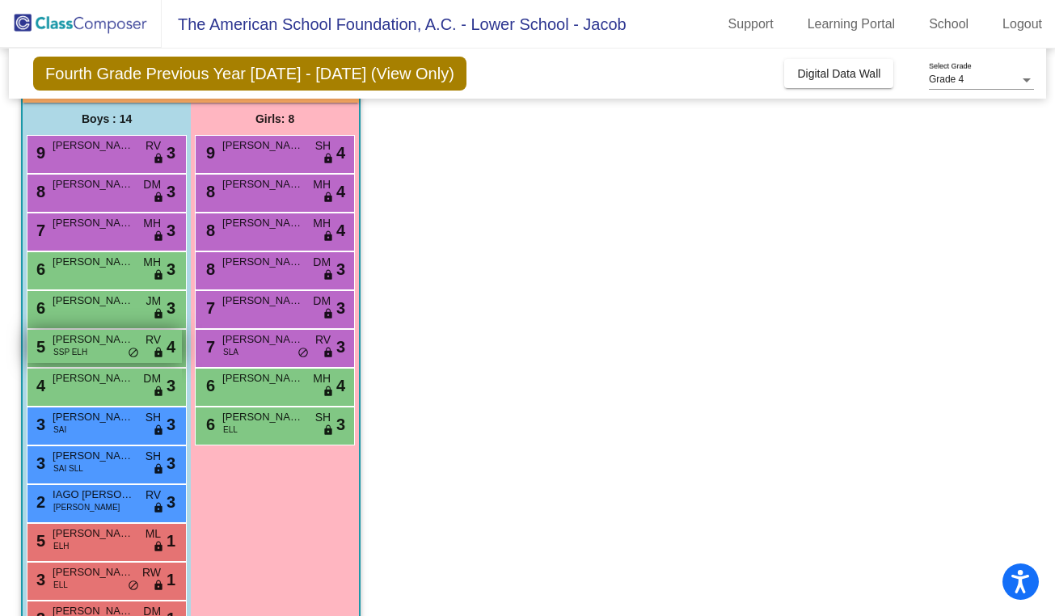
click at [97, 352] on div "5 [PERSON_NAME] SSP ELH RV lock do_not_disturb_alt 4" at bounding box center [104, 346] width 154 height 33
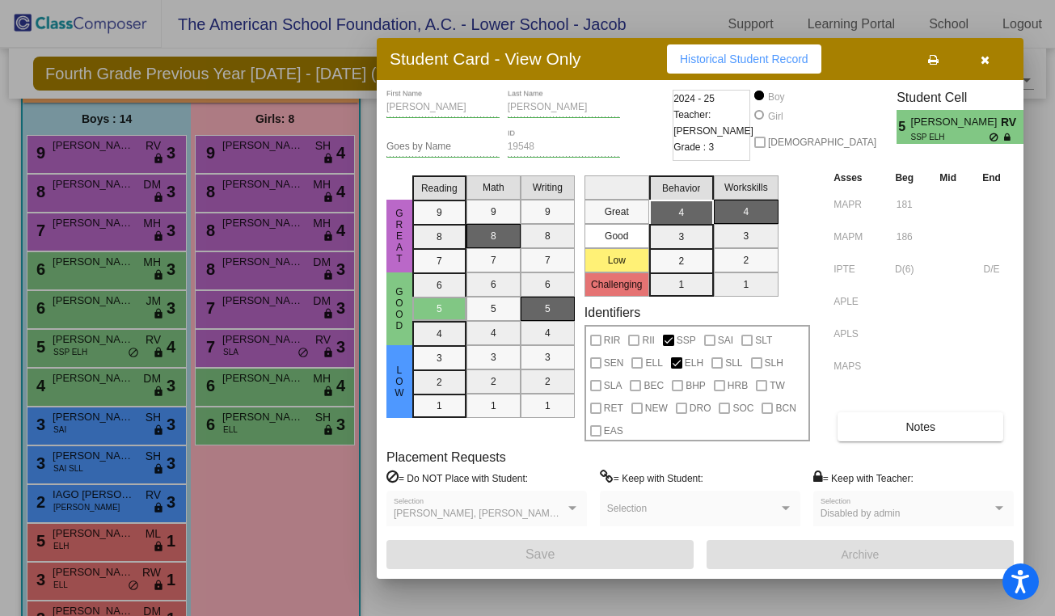
click at [109, 313] on div at bounding box center [527, 308] width 1055 height 616
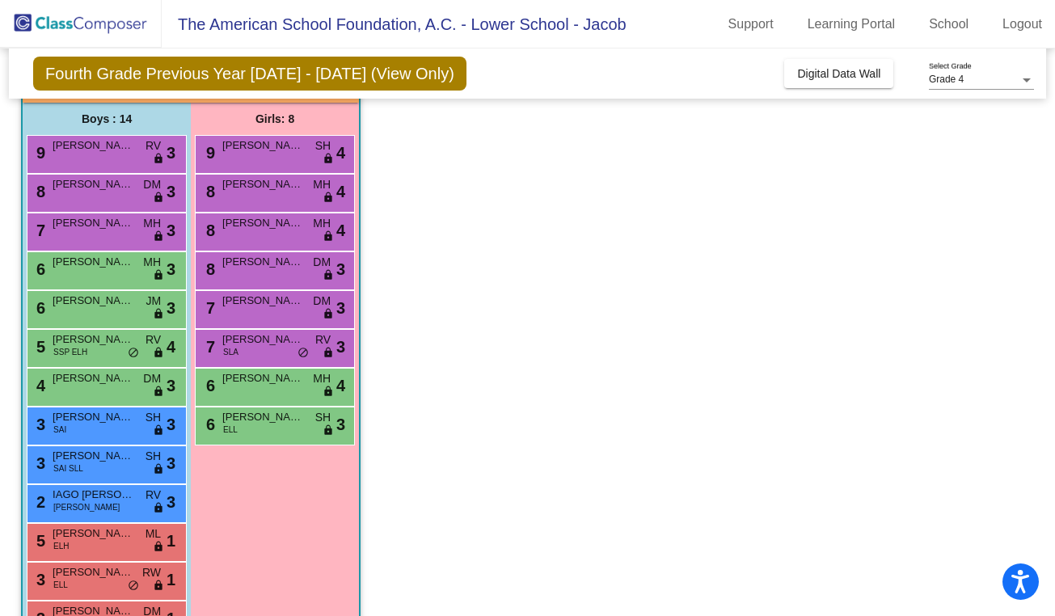
click at [109, 313] on div "6 [PERSON_NAME] JM lock do_not_disturb_alt 3" at bounding box center [104, 307] width 154 height 33
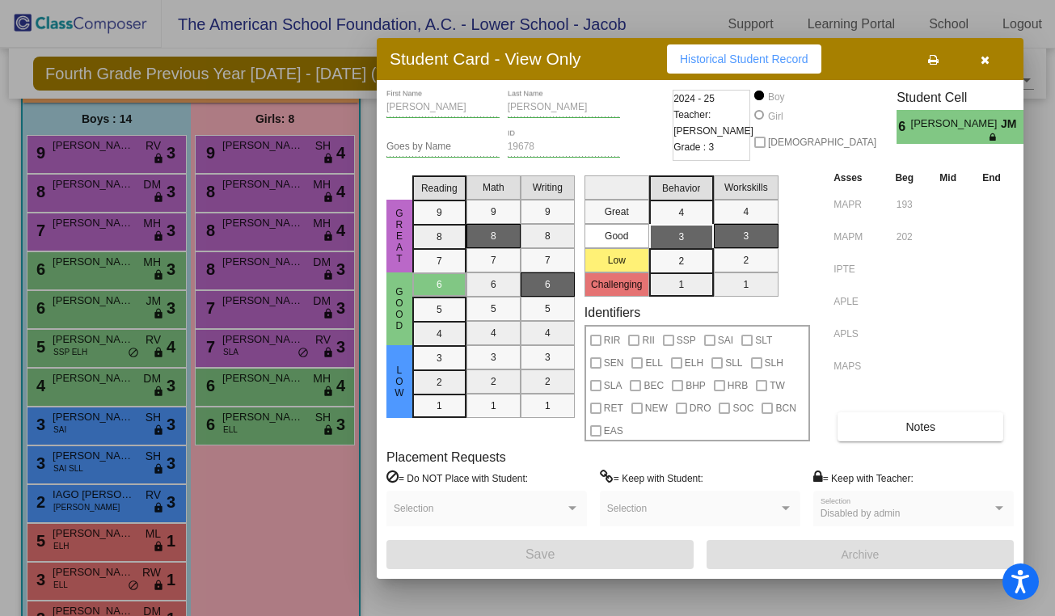
click at [114, 270] on div at bounding box center [527, 308] width 1055 height 616
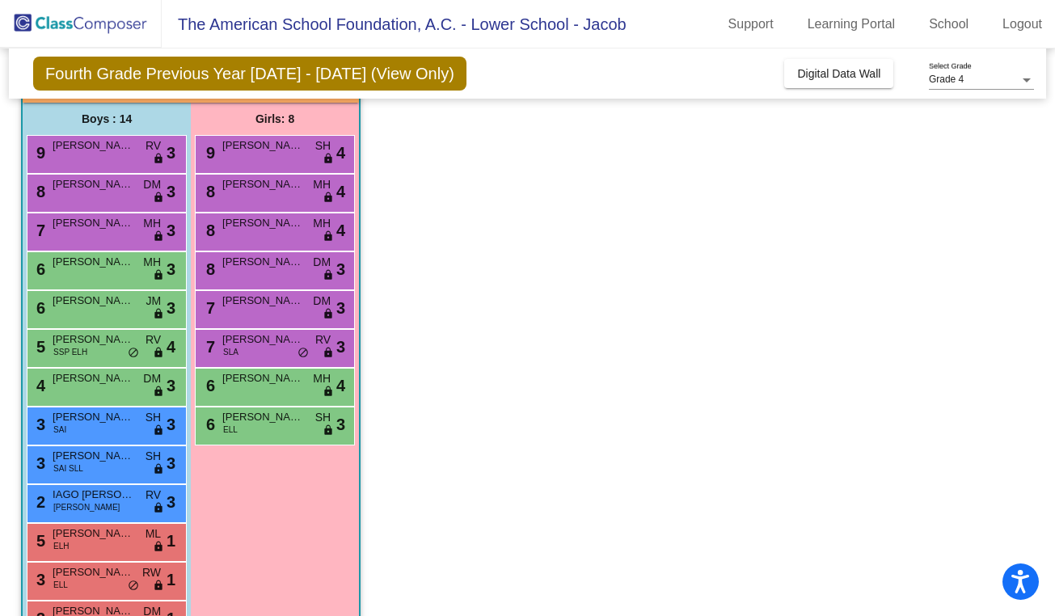
click at [114, 270] on div "6 ANDER [PERSON_NAME] lock do_not_disturb_alt 3" at bounding box center [104, 268] width 154 height 33
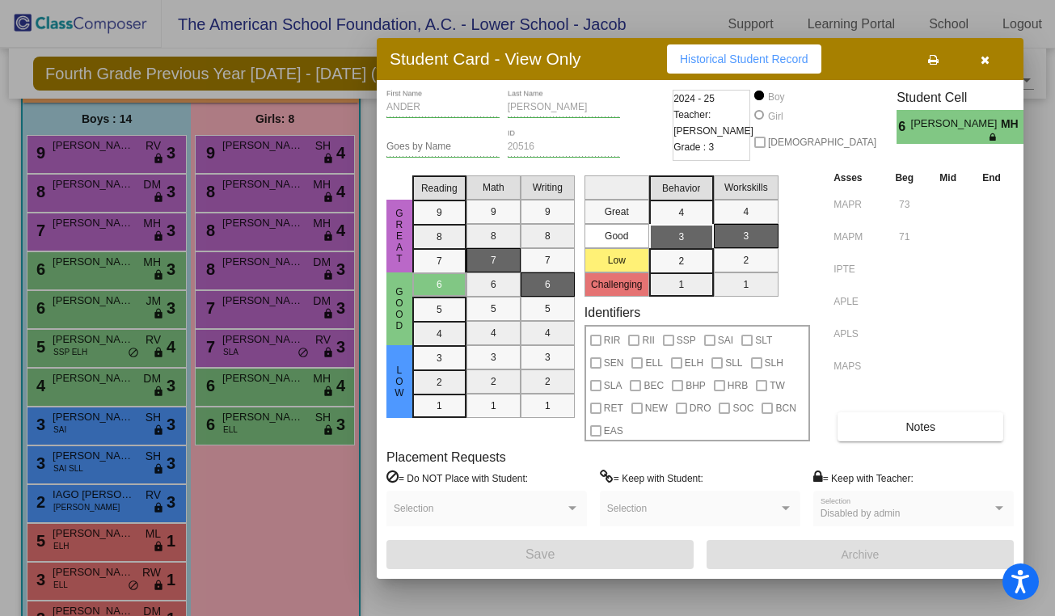
click at [120, 235] on div at bounding box center [527, 308] width 1055 height 616
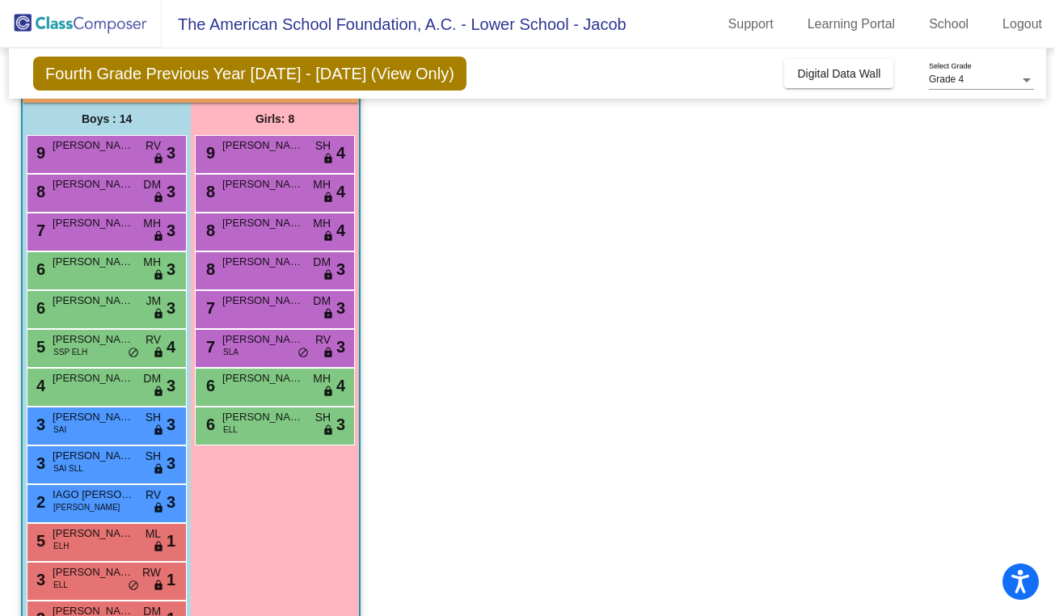
click at [120, 235] on div "7 [PERSON_NAME] MH lock do_not_disturb_alt 3" at bounding box center [104, 229] width 154 height 33
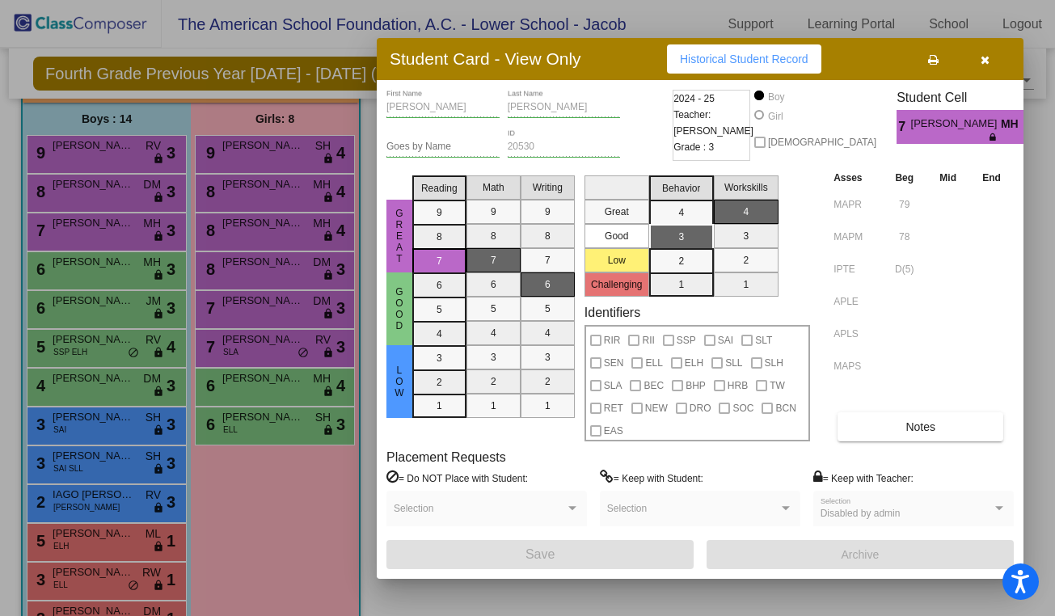
click at [119, 193] on div at bounding box center [527, 308] width 1055 height 616
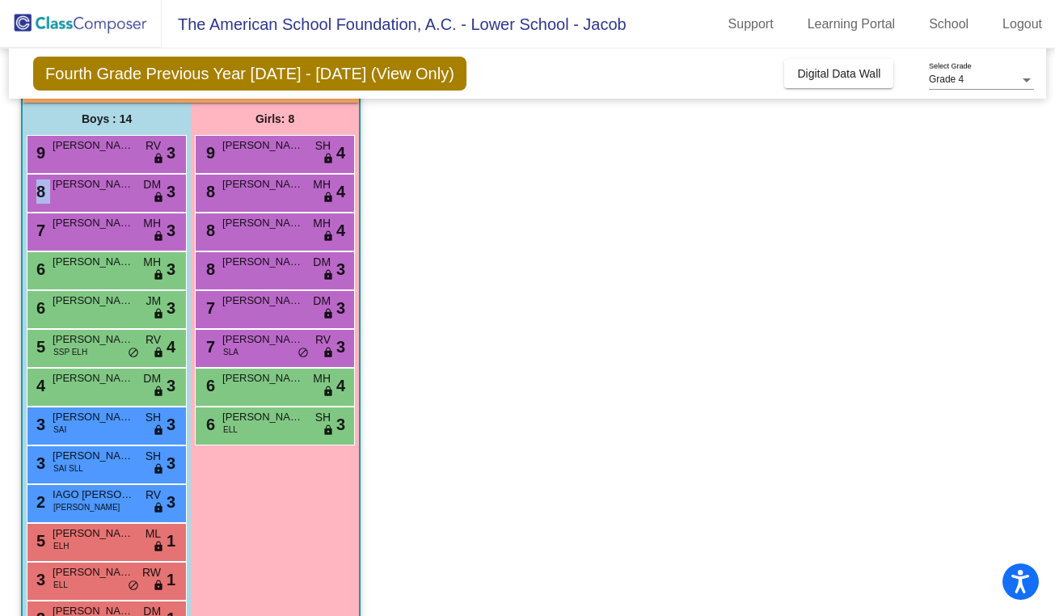
click at [119, 193] on div "8 [PERSON_NAME] [PERSON_NAME] lock do_not_disturb_alt 3" at bounding box center [104, 191] width 154 height 33
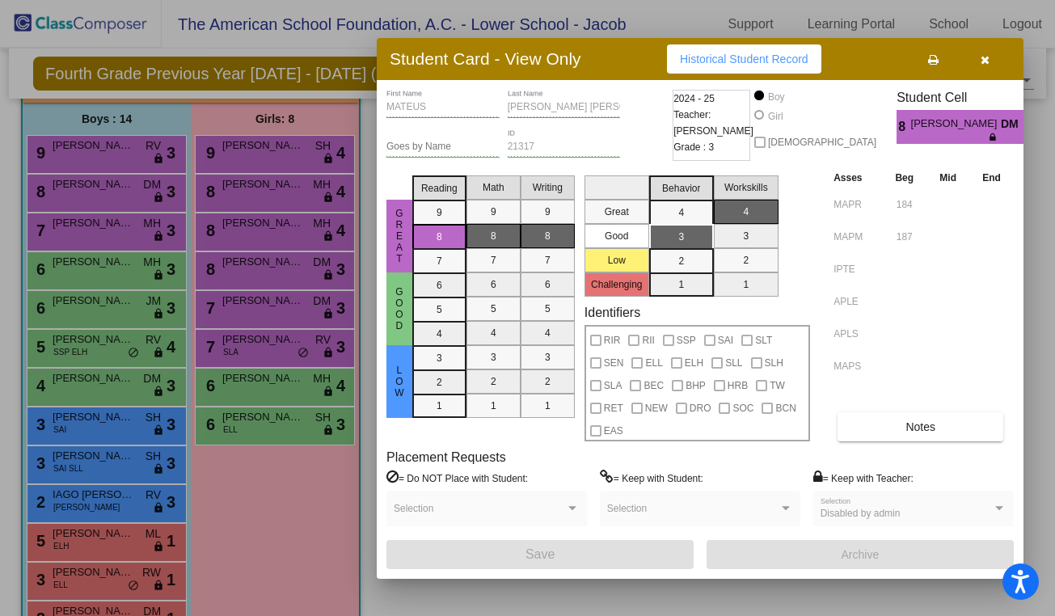
click at [119, 154] on div at bounding box center [527, 308] width 1055 height 616
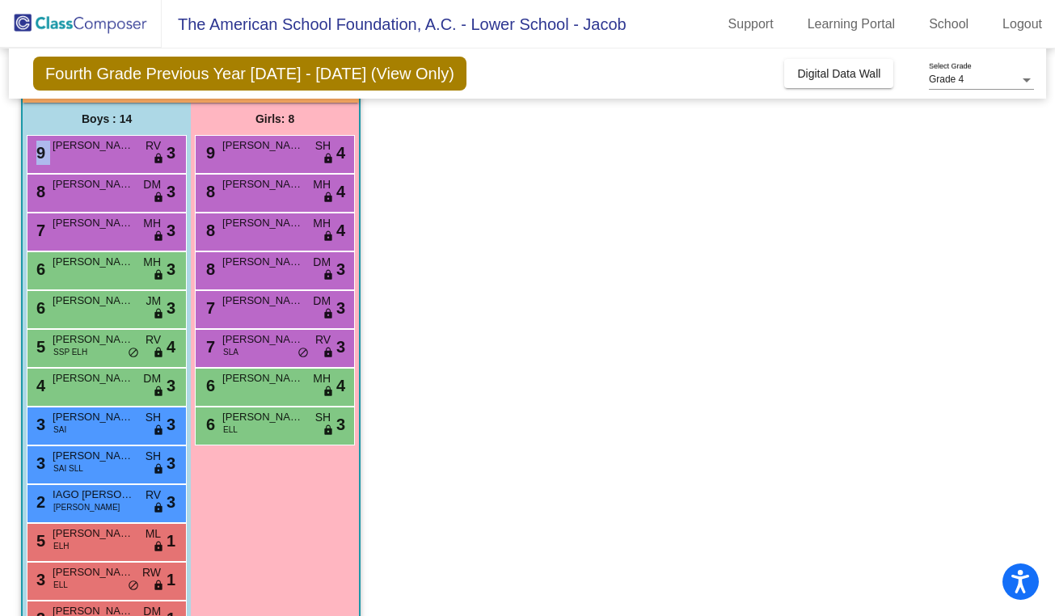
click at [119, 154] on div "9 [PERSON_NAME] RV lock do_not_disturb_alt 3" at bounding box center [104, 152] width 154 height 33
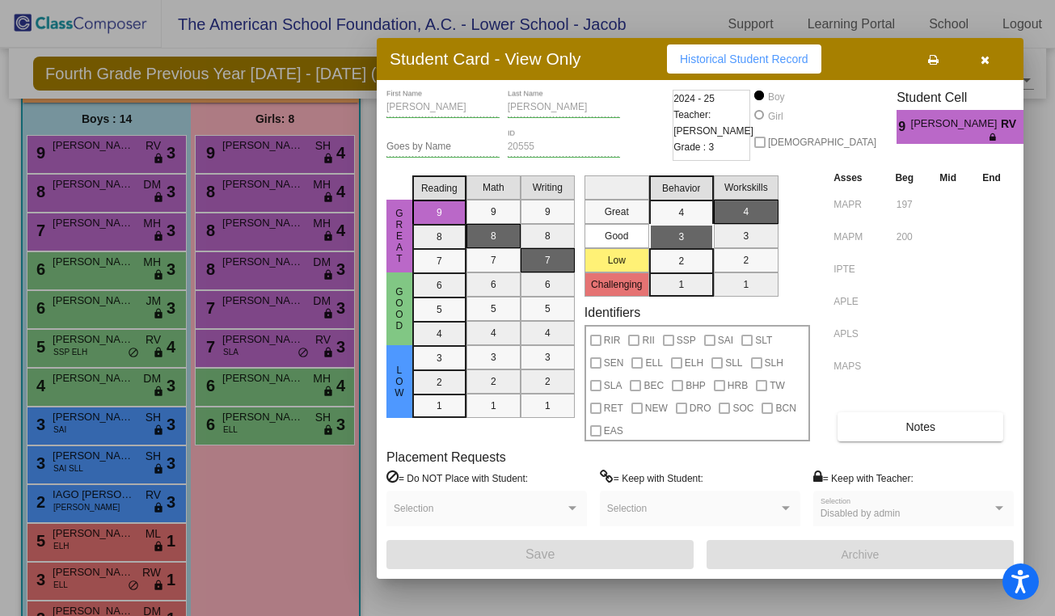
click at [107, 244] on div at bounding box center [527, 308] width 1055 height 616
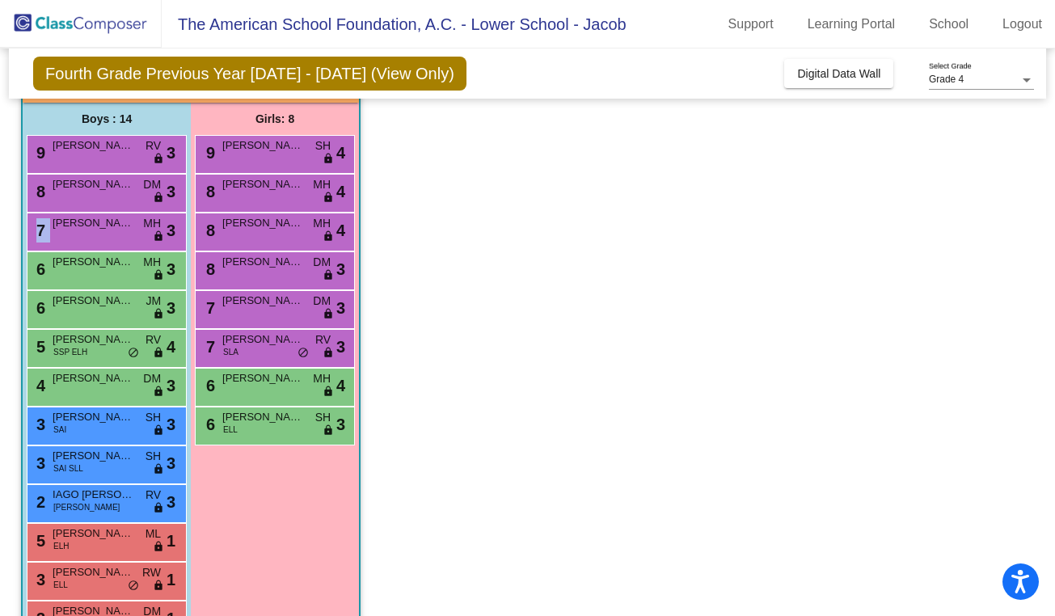
click at [107, 244] on div "7 [PERSON_NAME] MH lock do_not_disturb_alt 3" at bounding box center [104, 229] width 154 height 33
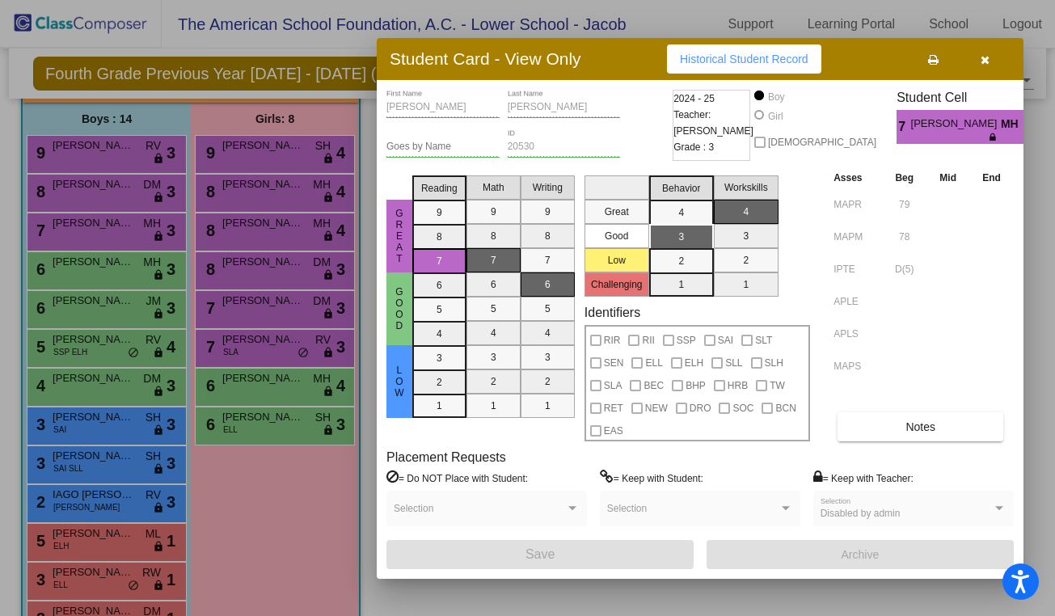
click at [105, 270] on div at bounding box center [527, 308] width 1055 height 616
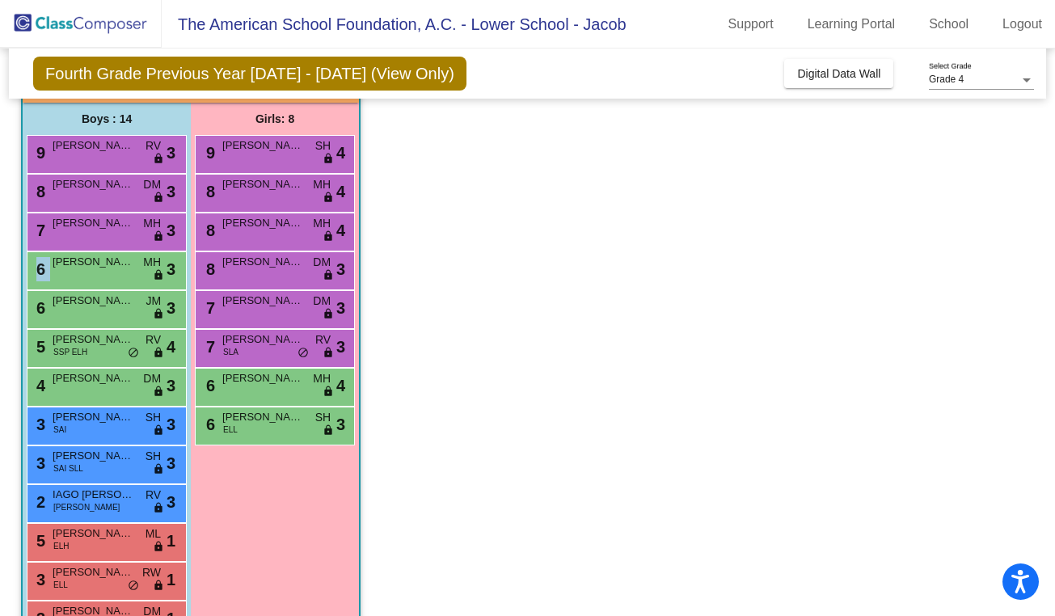
click at [105, 270] on div "6 ANDER [PERSON_NAME] lock do_not_disturb_alt 3" at bounding box center [104, 268] width 154 height 33
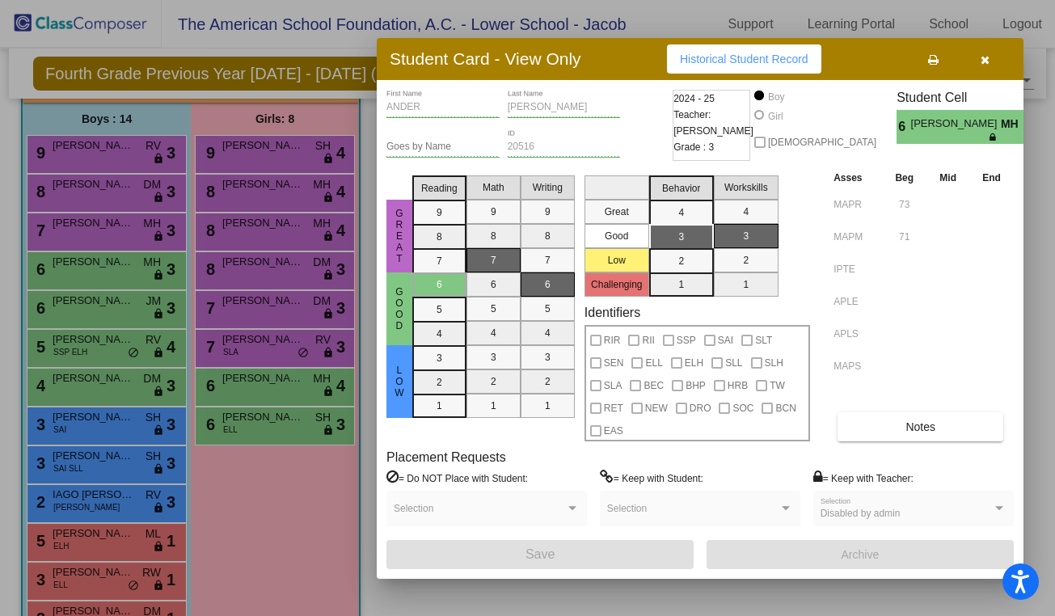
click at [108, 306] on div at bounding box center [527, 308] width 1055 height 616
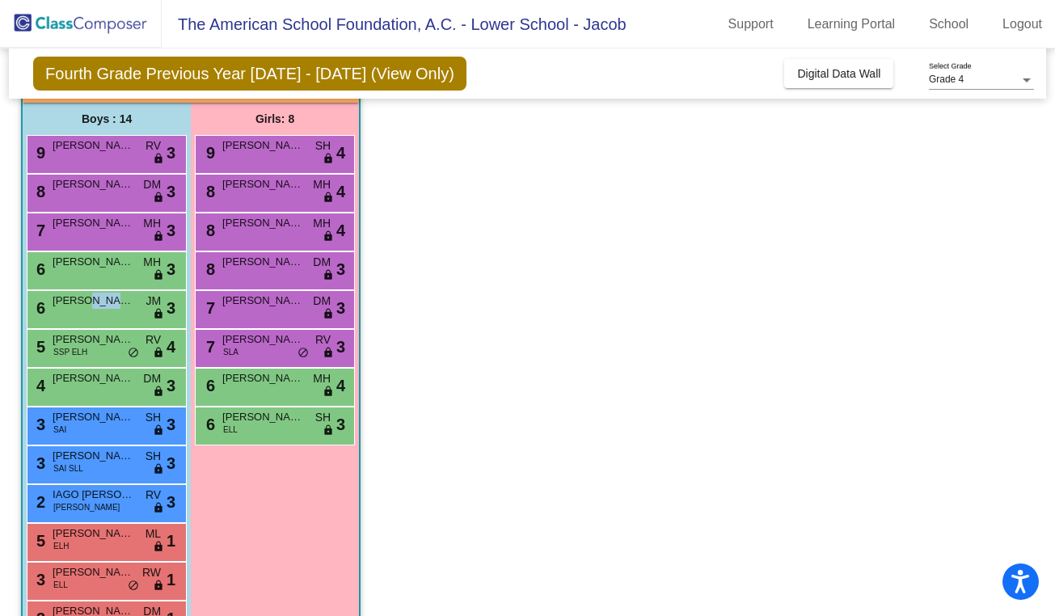
click at [108, 306] on span "[PERSON_NAME]" at bounding box center [93, 301] width 81 height 16
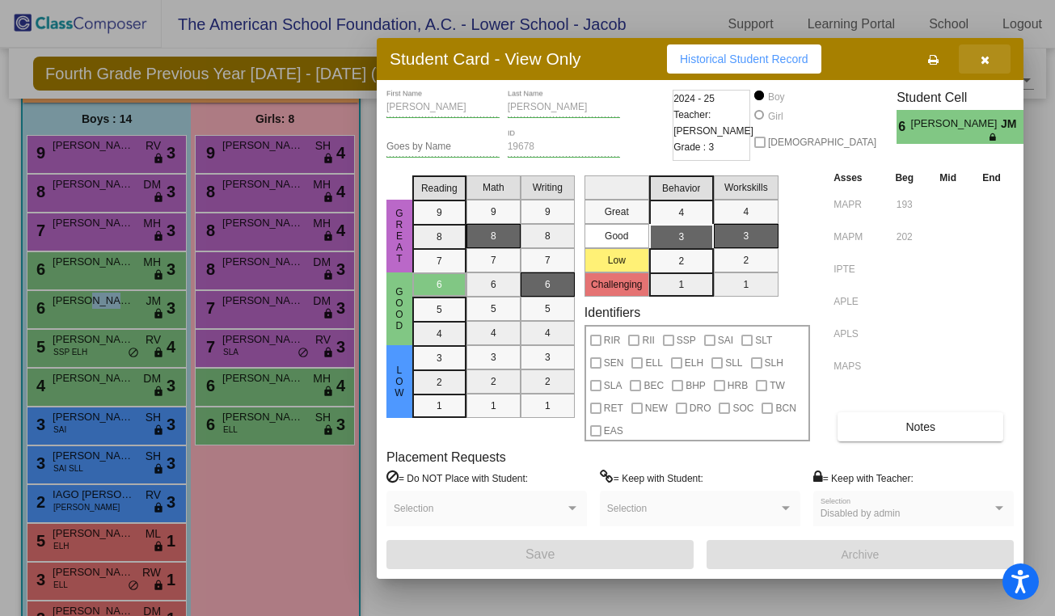
click at [984, 54] on icon "button" at bounding box center [985, 59] width 9 height 11
